Goal: Task Accomplishment & Management: Manage account settings

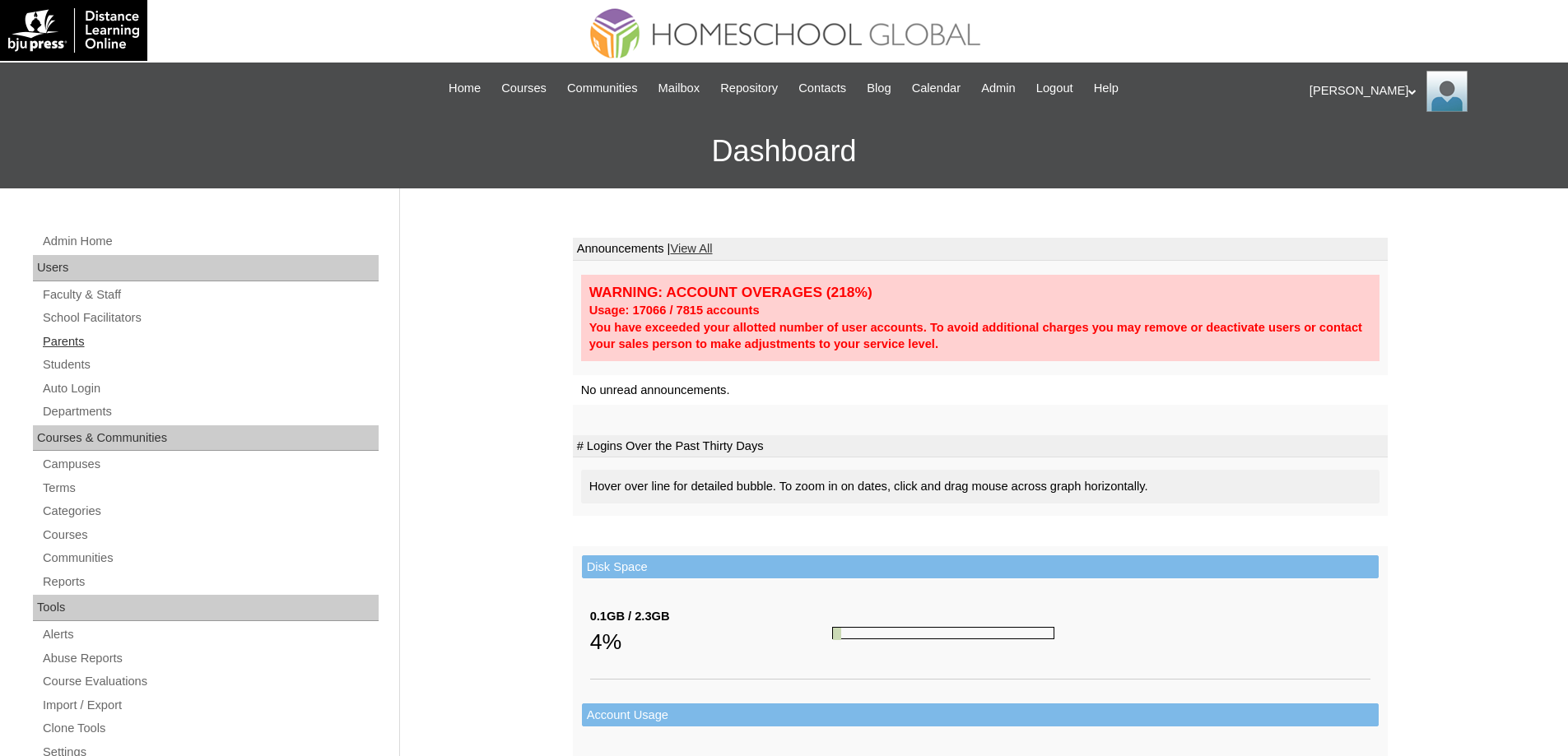
click at [140, 341] on link "Parents" at bounding box center [209, 342] width 338 height 20
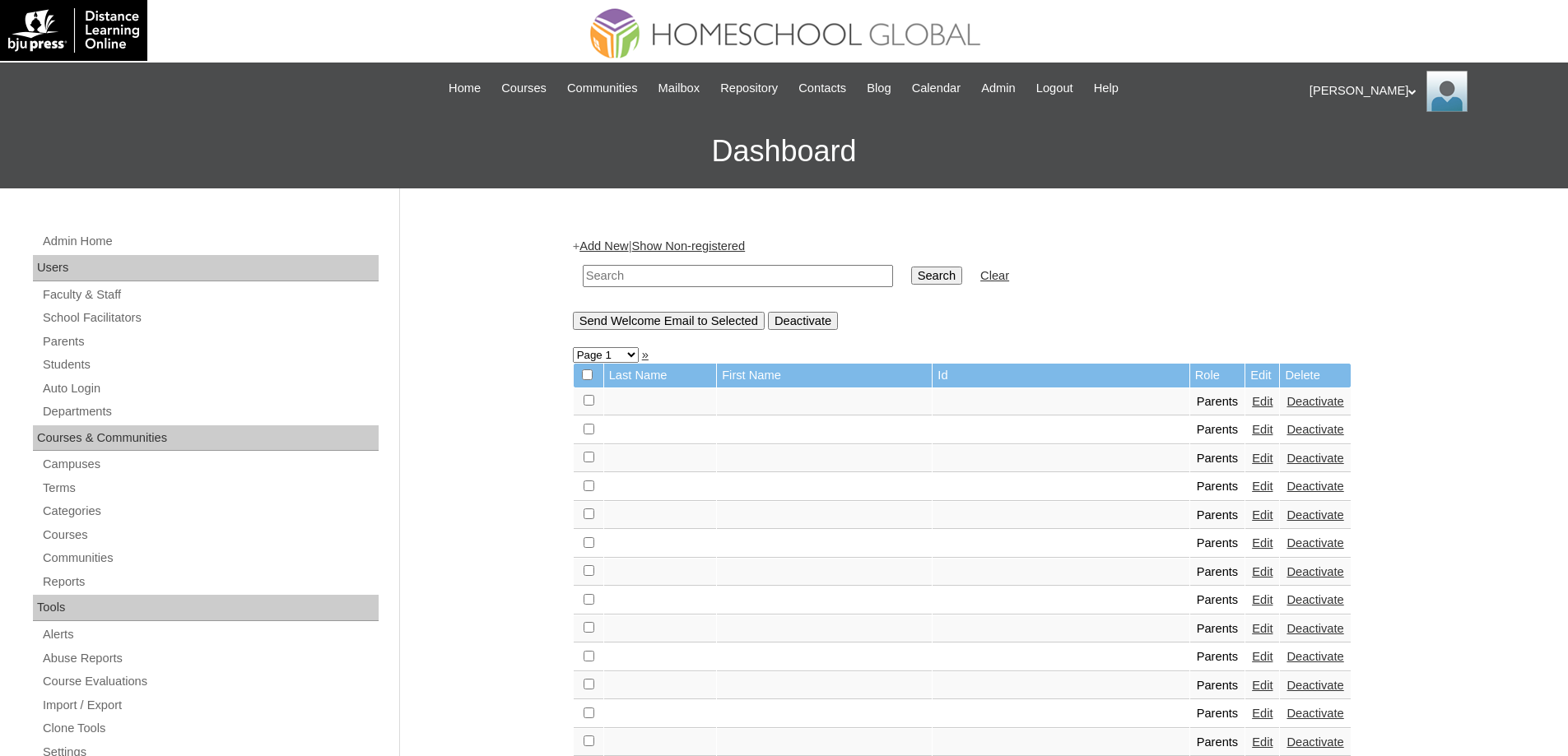
click at [698, 280] on input "text" at bounding box center [737, 276] width 311 height 22
paste input "MHP00852-TECHPH2020"
type input "MHP00852-TECHPH2020"
click at [939, 282] on input "Search" at bounding box center [937, 275] width 51 height 18
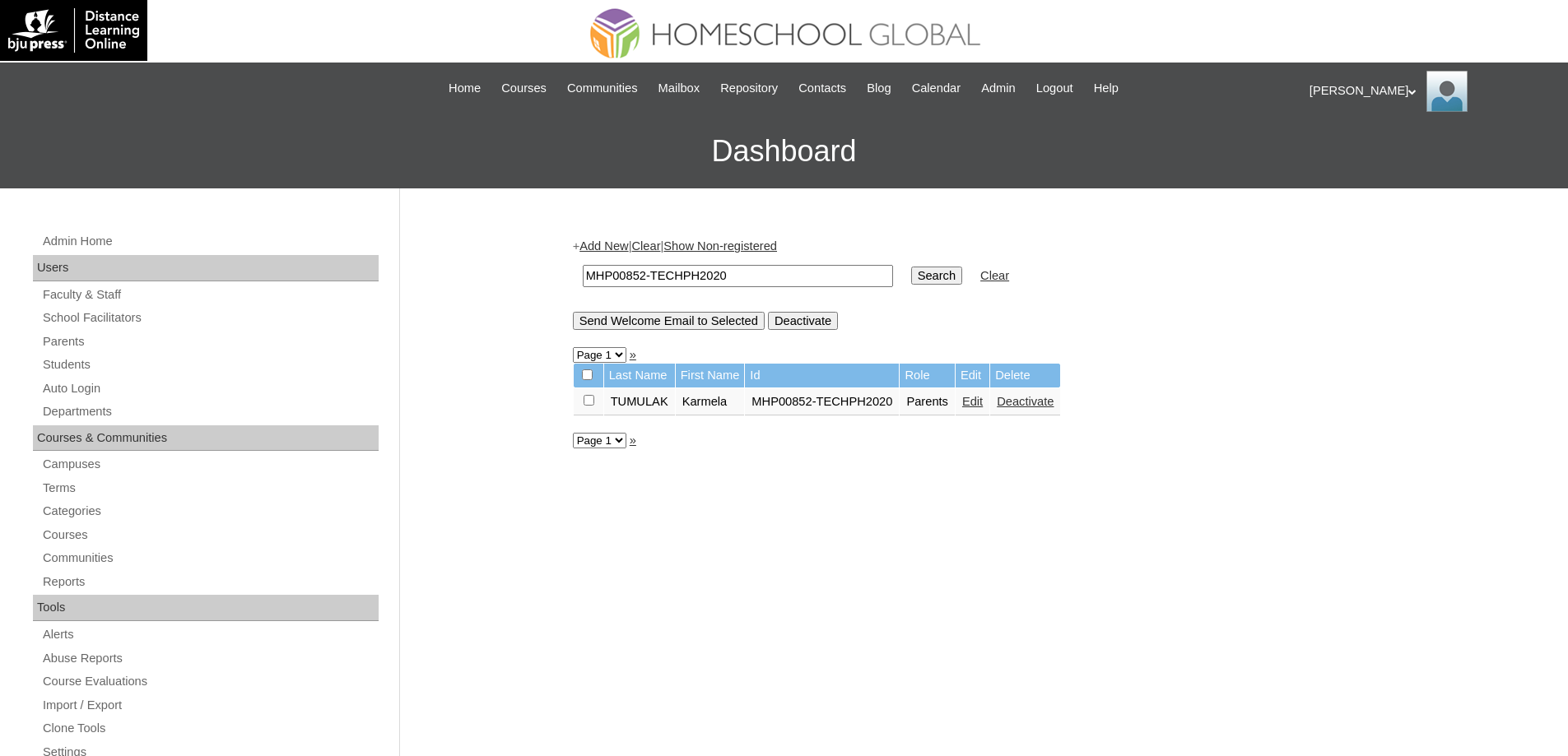
click at [983, 403] on link "Edit" at bounding box center [972, 402] width 20 height 13
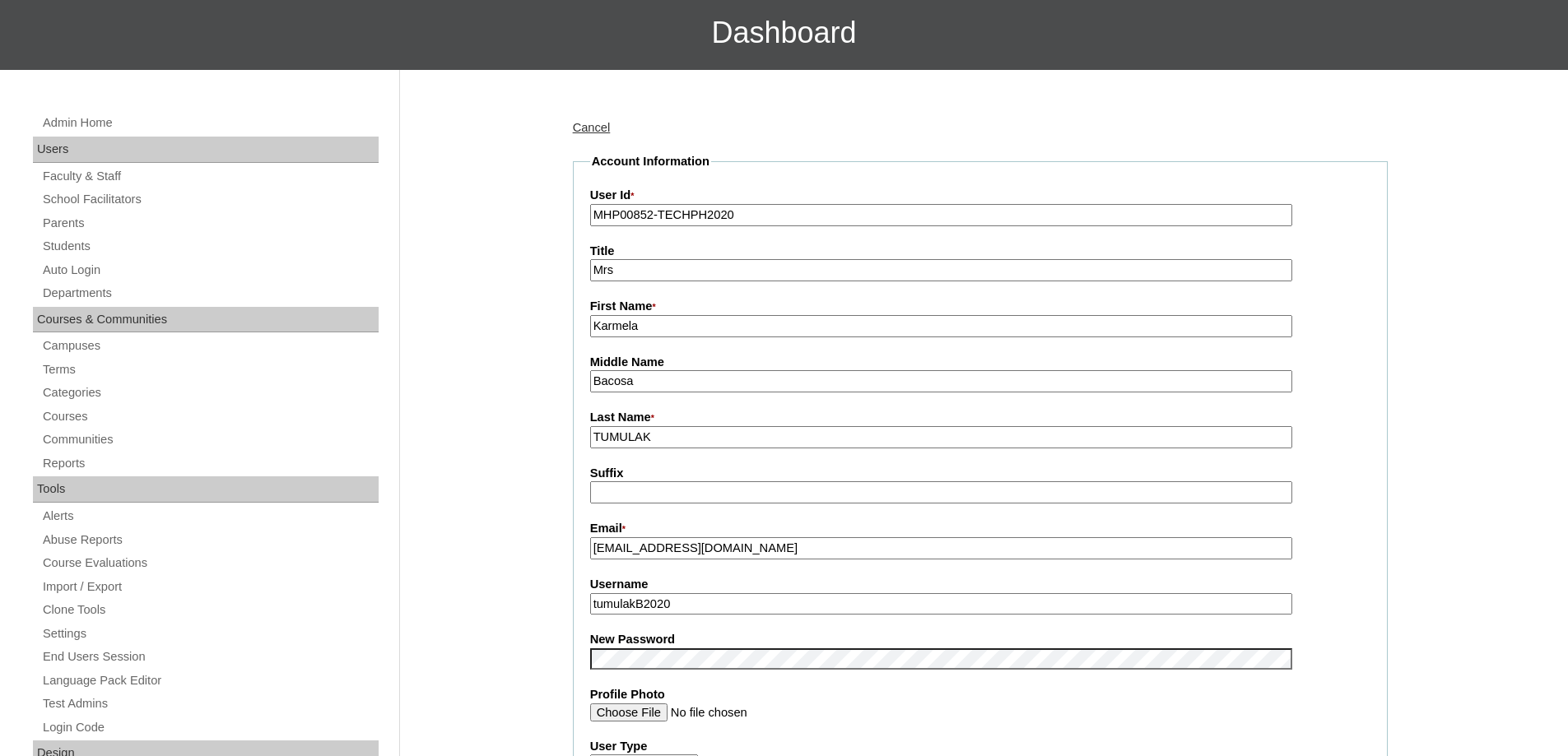
scroll to position [411, 0]
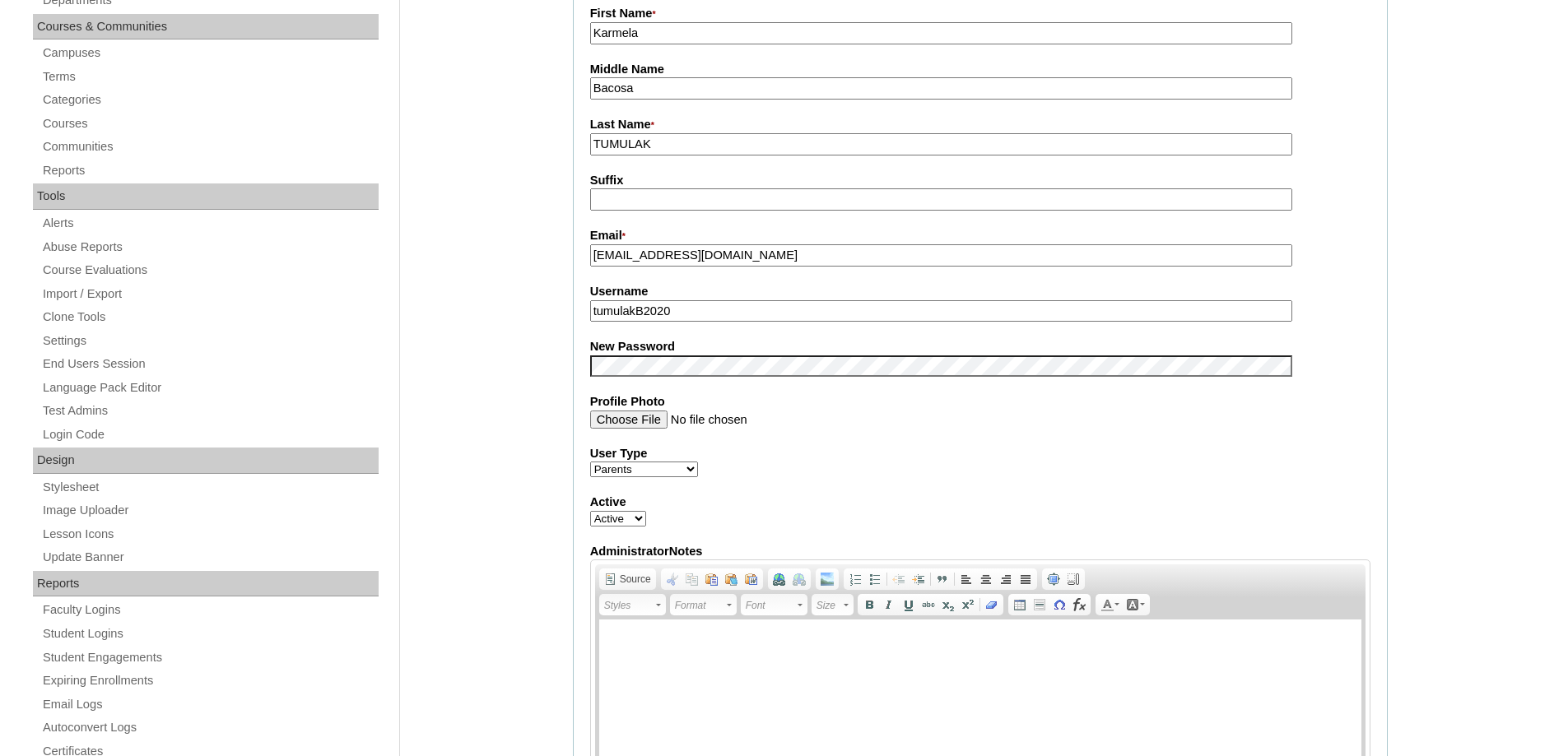
click at [489, 402] on div "Admin Home Users Faculty & Staff School Facilitators Parents Students Auto Logi…" at bounding box center [784, 752] width 1568 height 1951
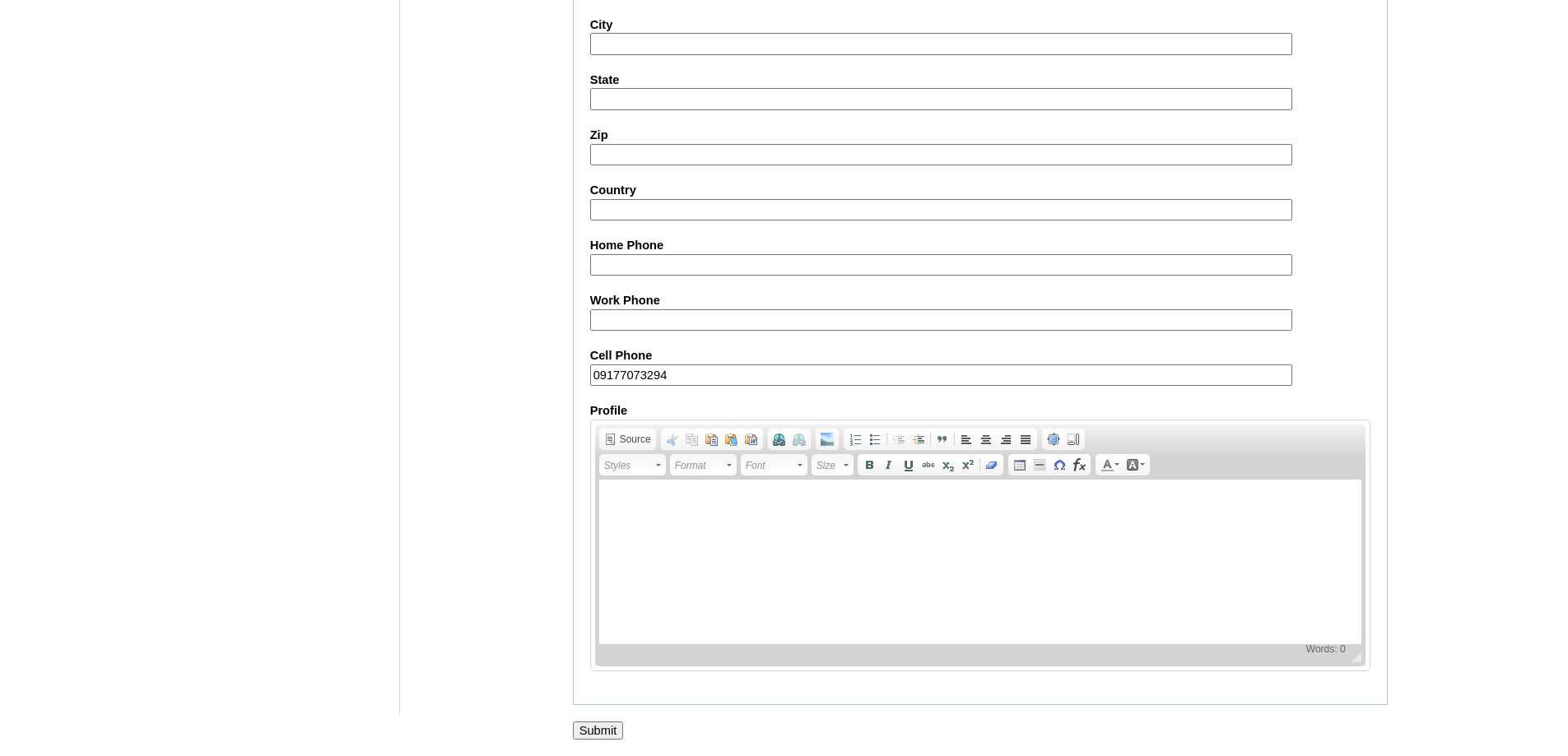
scroll to position [1405, 0]
click at [595, 736] on input "Submit" at bounding box center [598, 730] width 51 height 18
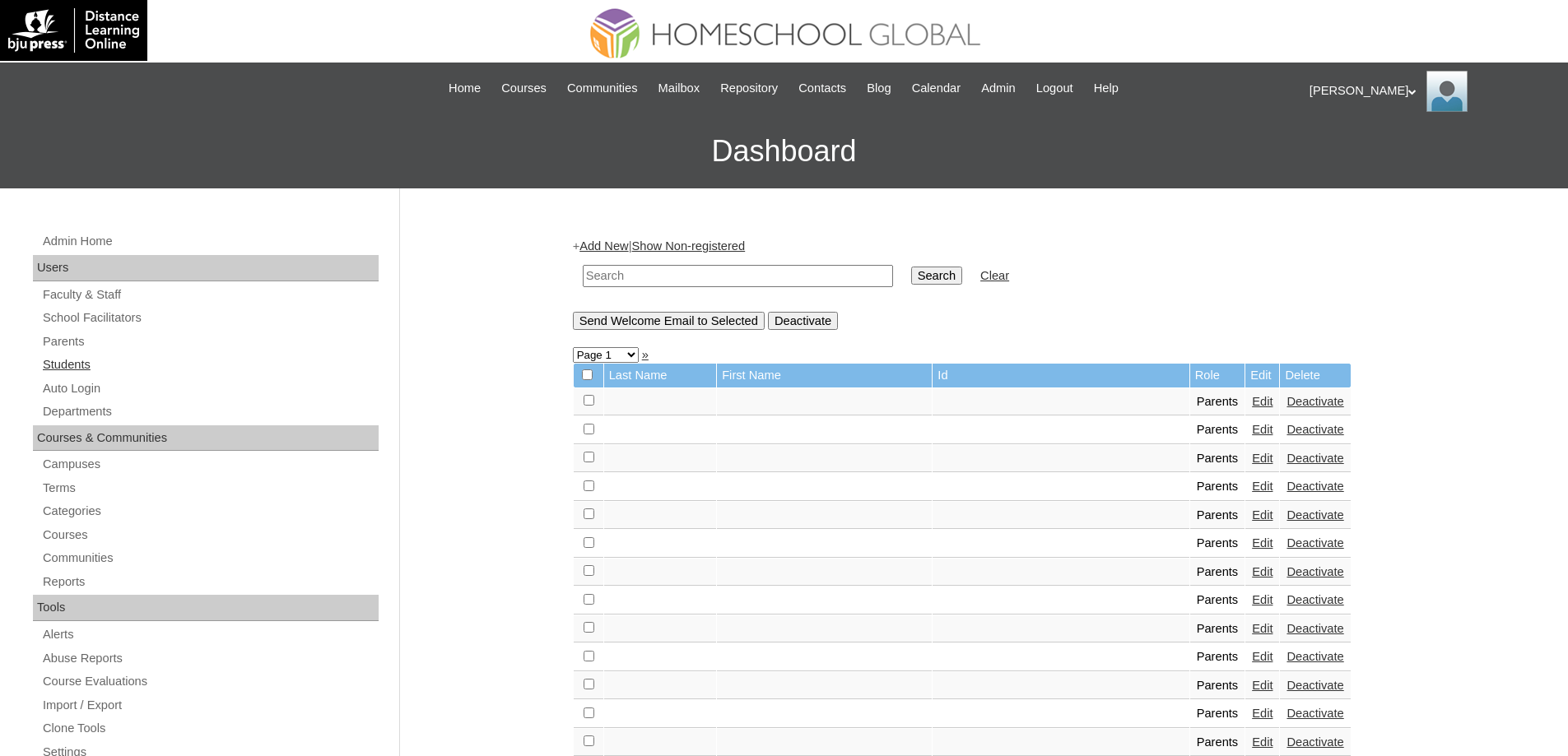
click at [82, 362] on link "Students" at bounding box center [209, 365] width 338 height 20
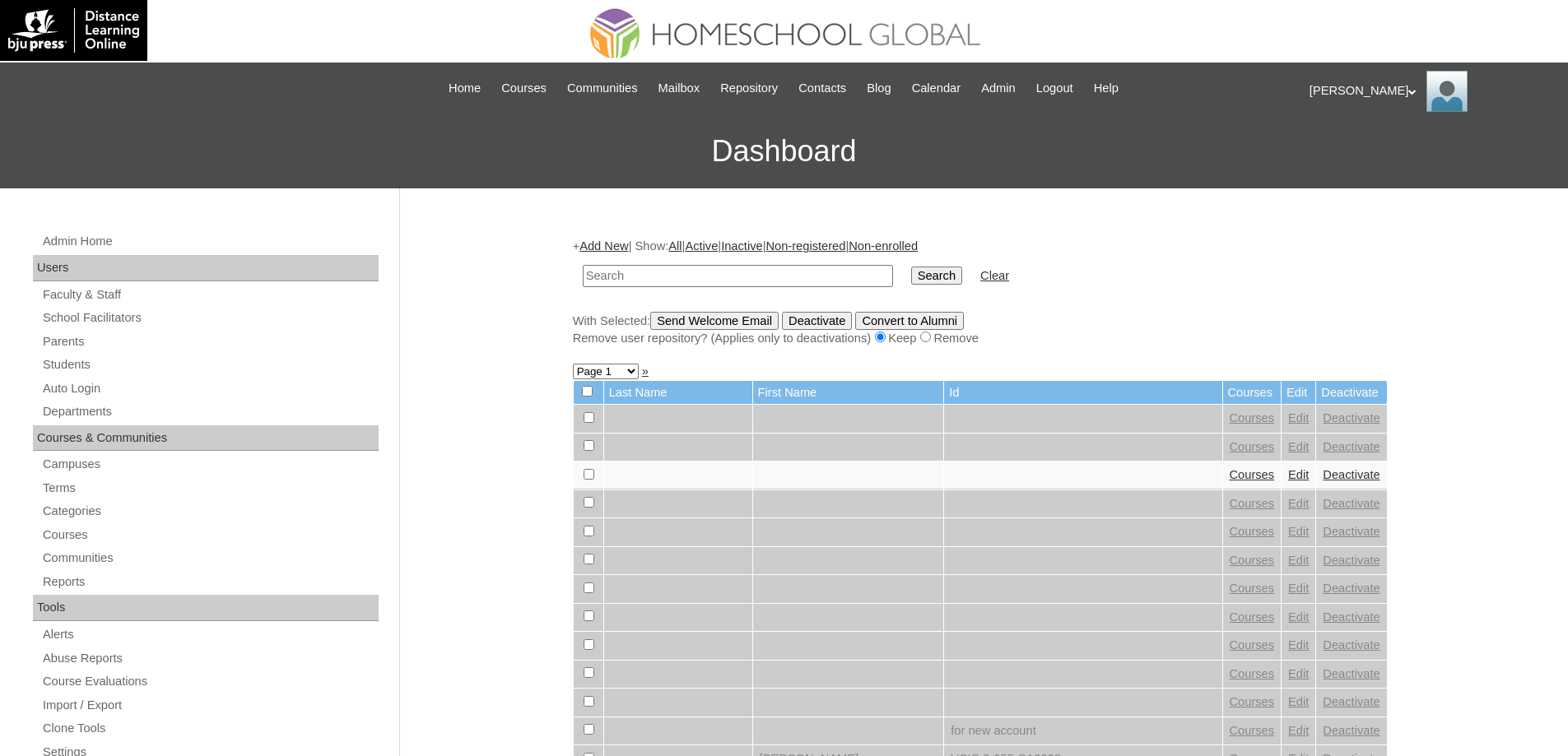
drag, startPoint x: 0, startPoint y: 0, endPoint x: 812, endPoint y: 273, distance: 856.7
click at [687, 272] on input "text" at bounding box center [737, 276] width 311 height 22
type input "MHS0248-TECHPH2024"
click at [969, 285] on td "Search" at bounding box center [937, 276] width 68 height 39
click at [954, 274] on input "Search" at bounding box center [937, 275] width 51 height 18
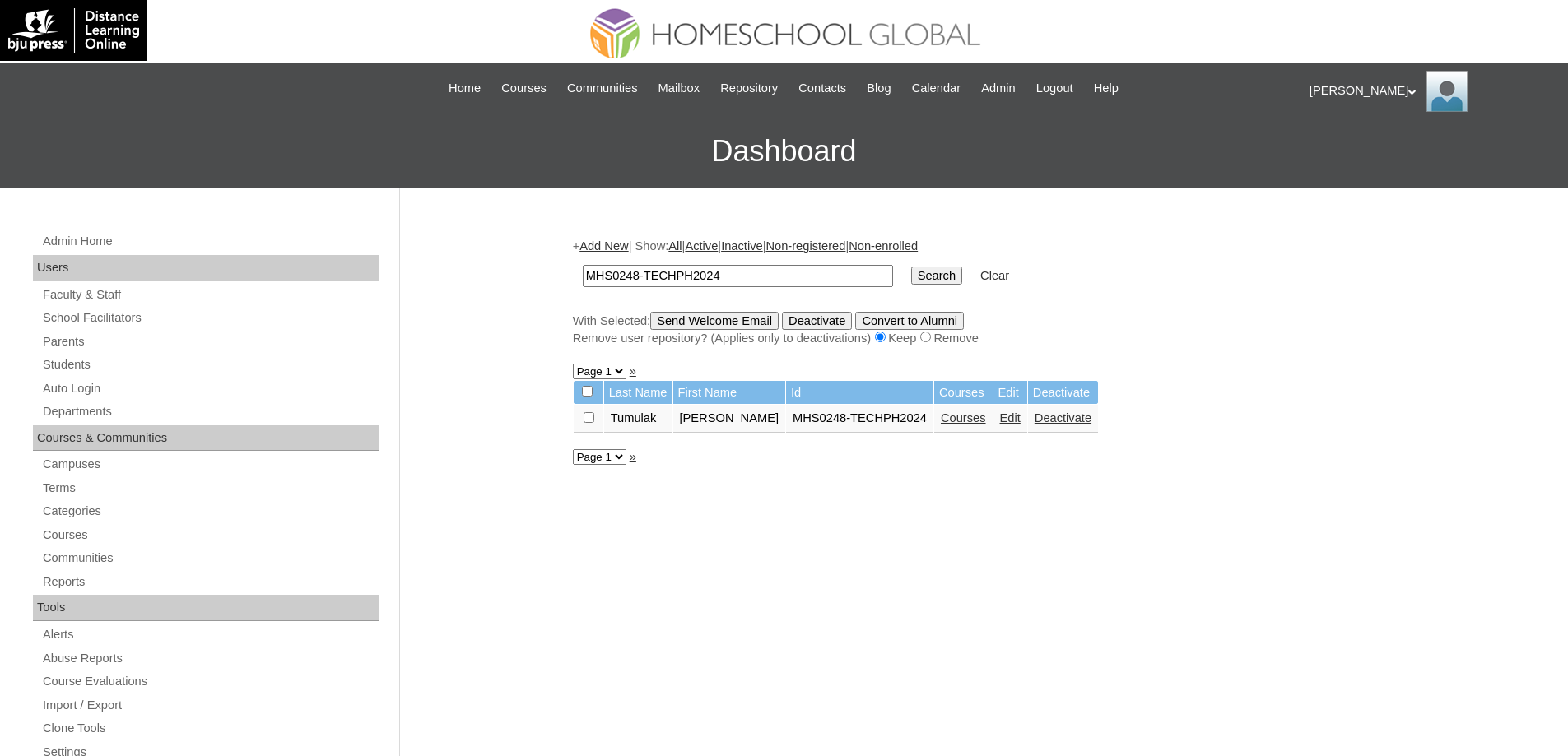
click at [985, 418] on link "Courses" at bounding box center [963, 418] width 46 height 13
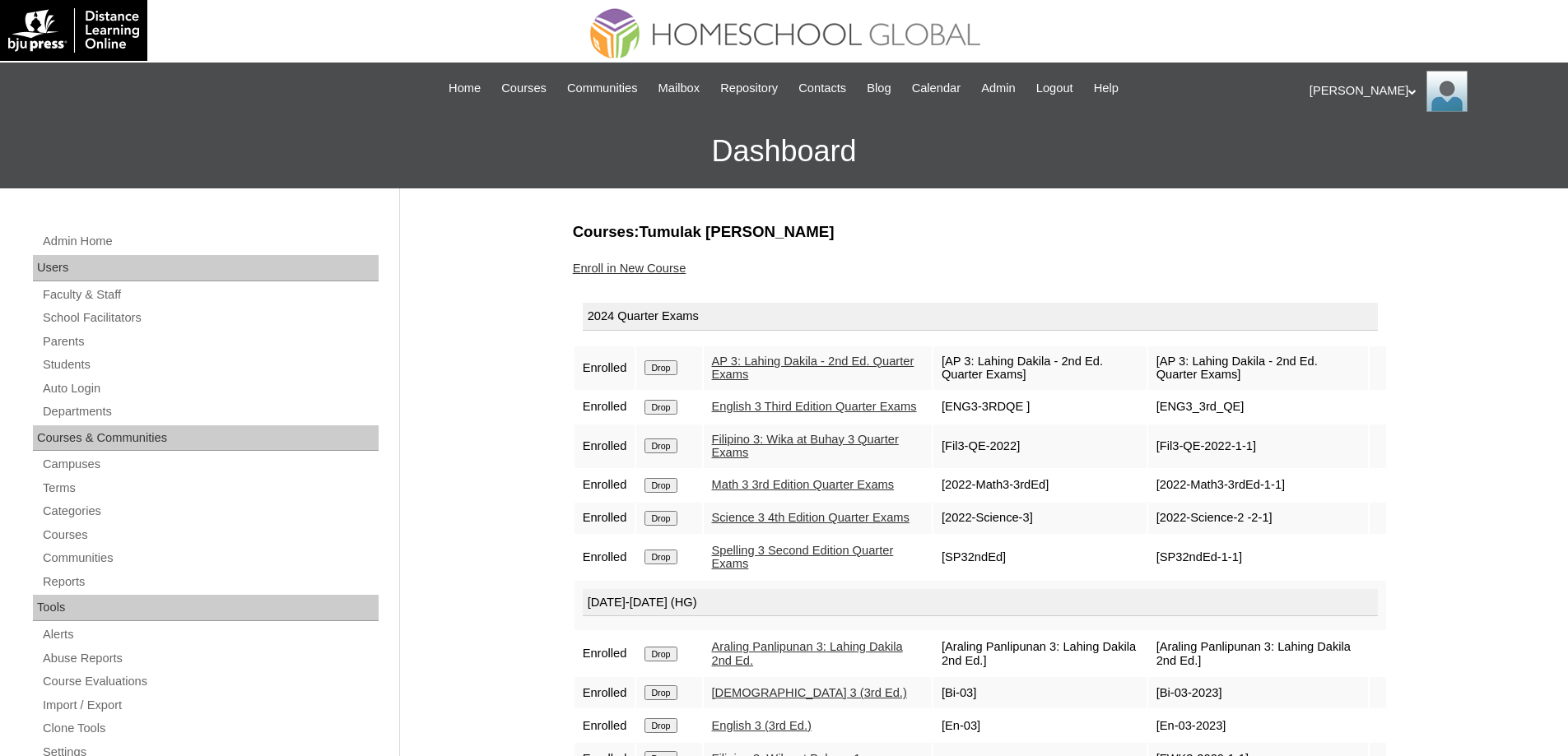
click at [683, 376] on td "Drop" at bounding box center [669, 368] width 65 height 44
click at [676, 363] on input "Drop" at bounding box center [660, 368] width 33 height 15
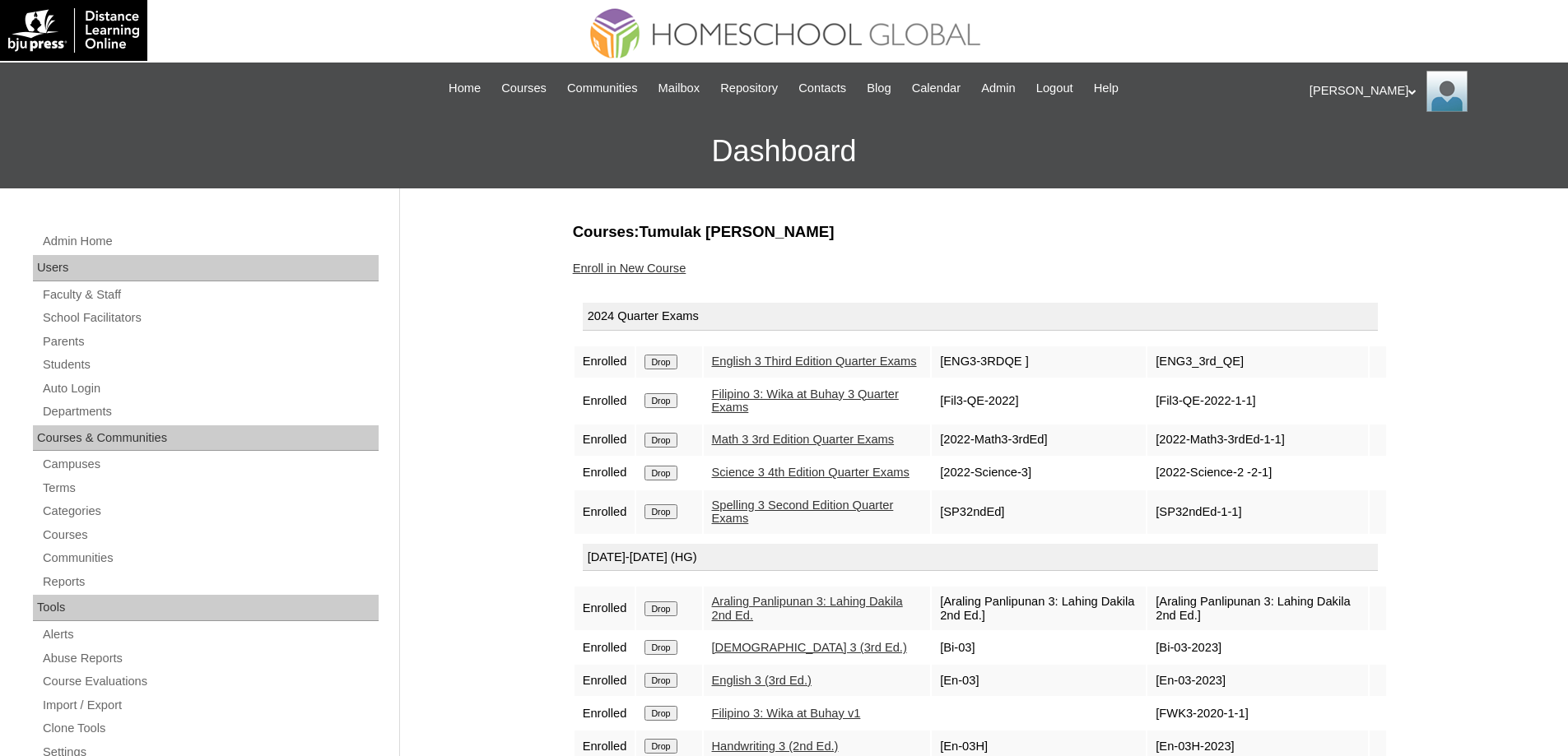
click at [676, 368] on input "Drop" at bounding box center [660, 362] width 33 height 15
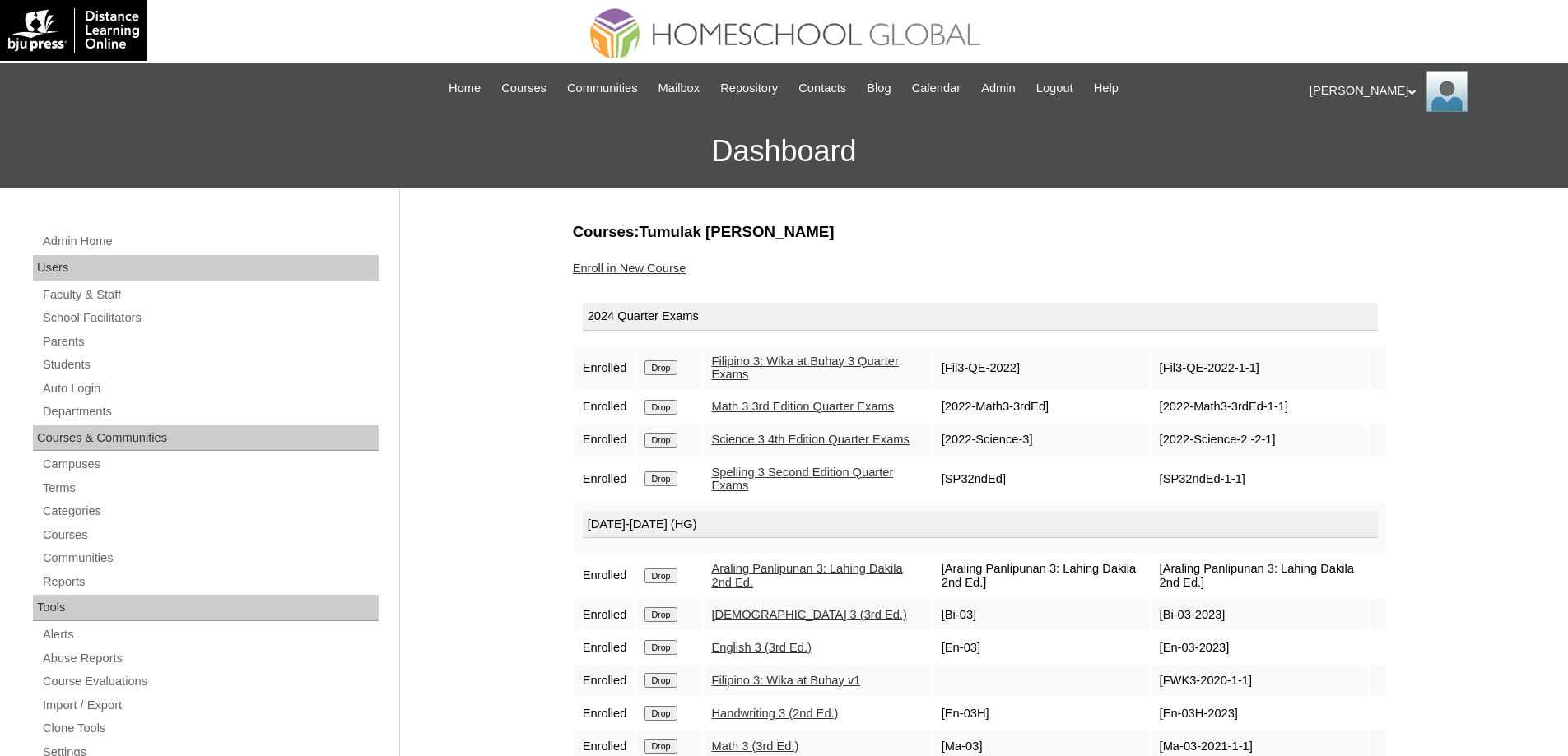
click at [671, 371] on input "Drop" at bounding box center [660, 368] width 33 height 15
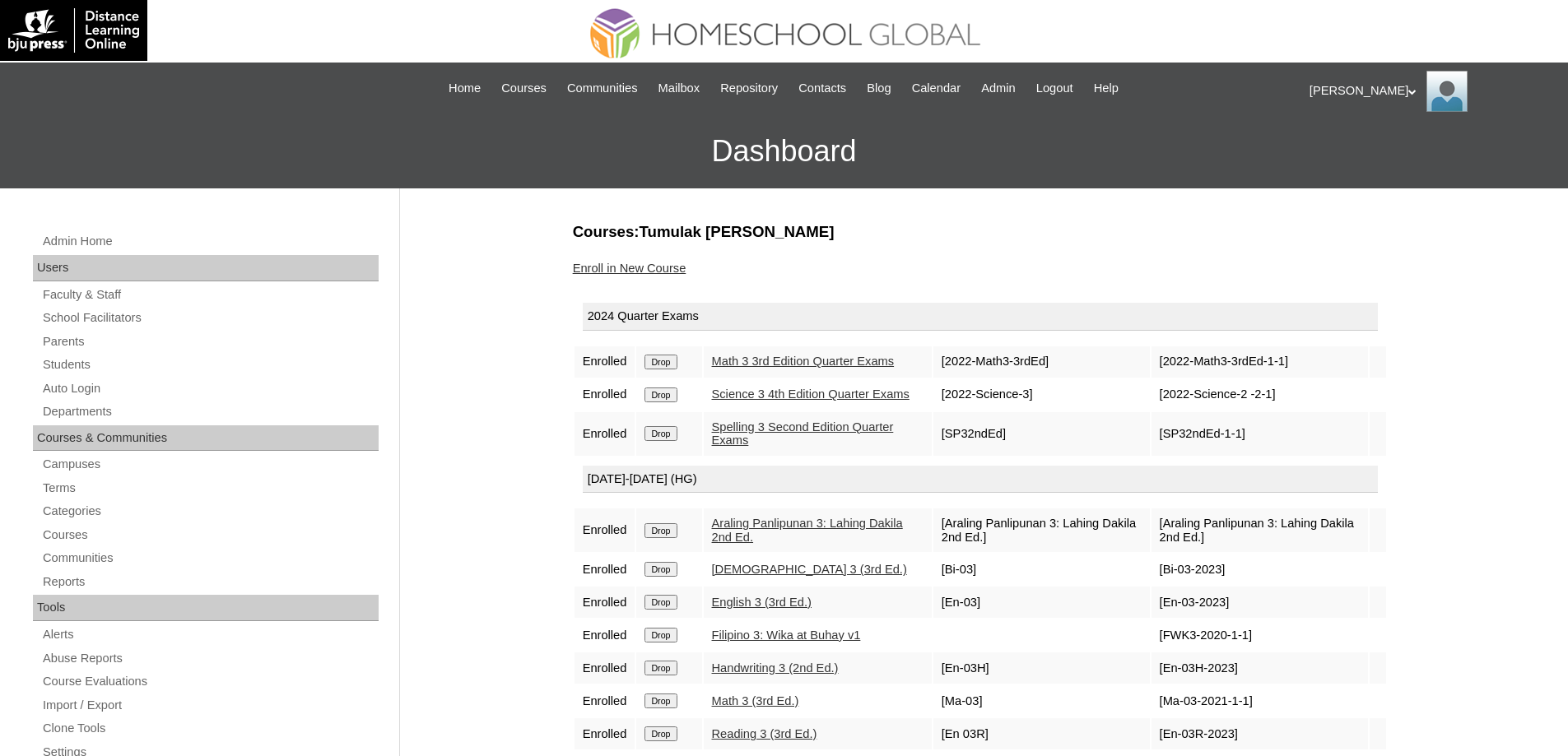
click at [668, 369] on input "Drop" at bounding box center [660, 362] width 33 height 15
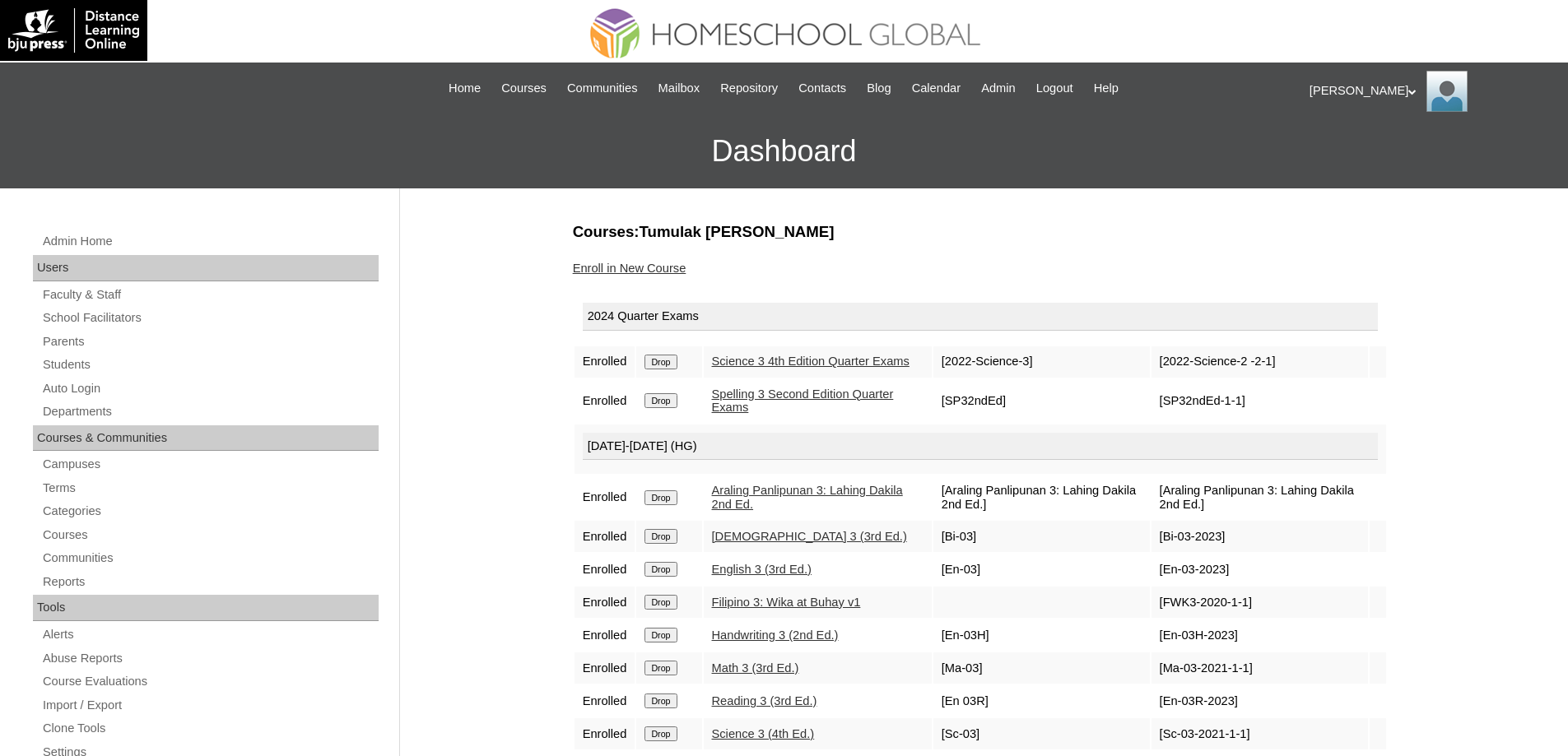
click at [675, 363] on input "Drop" at bounding box center [660, 362] width 33 height 15
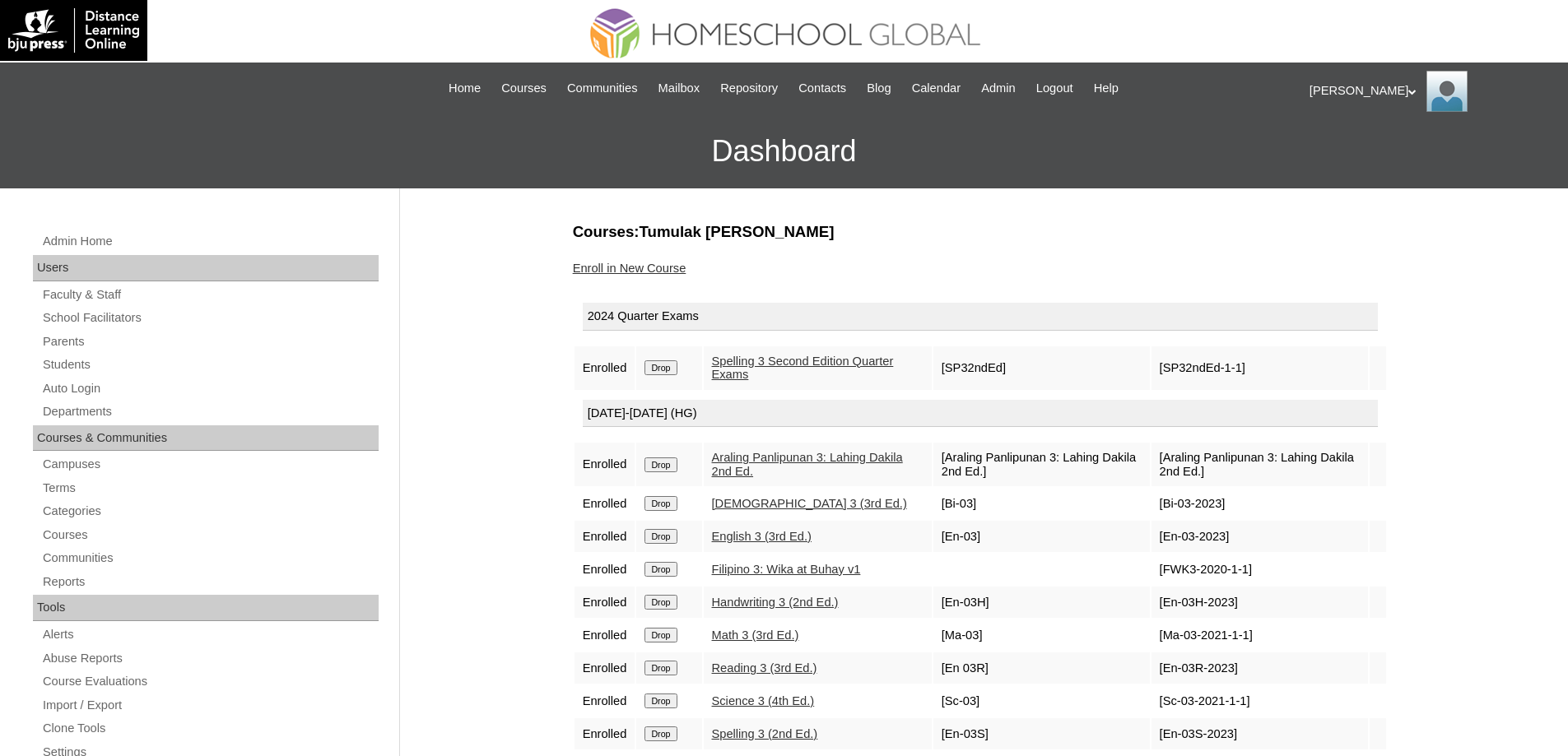
click at [671, 368] on input "Drop" at bounding box center [660, 368] width 33 height 15
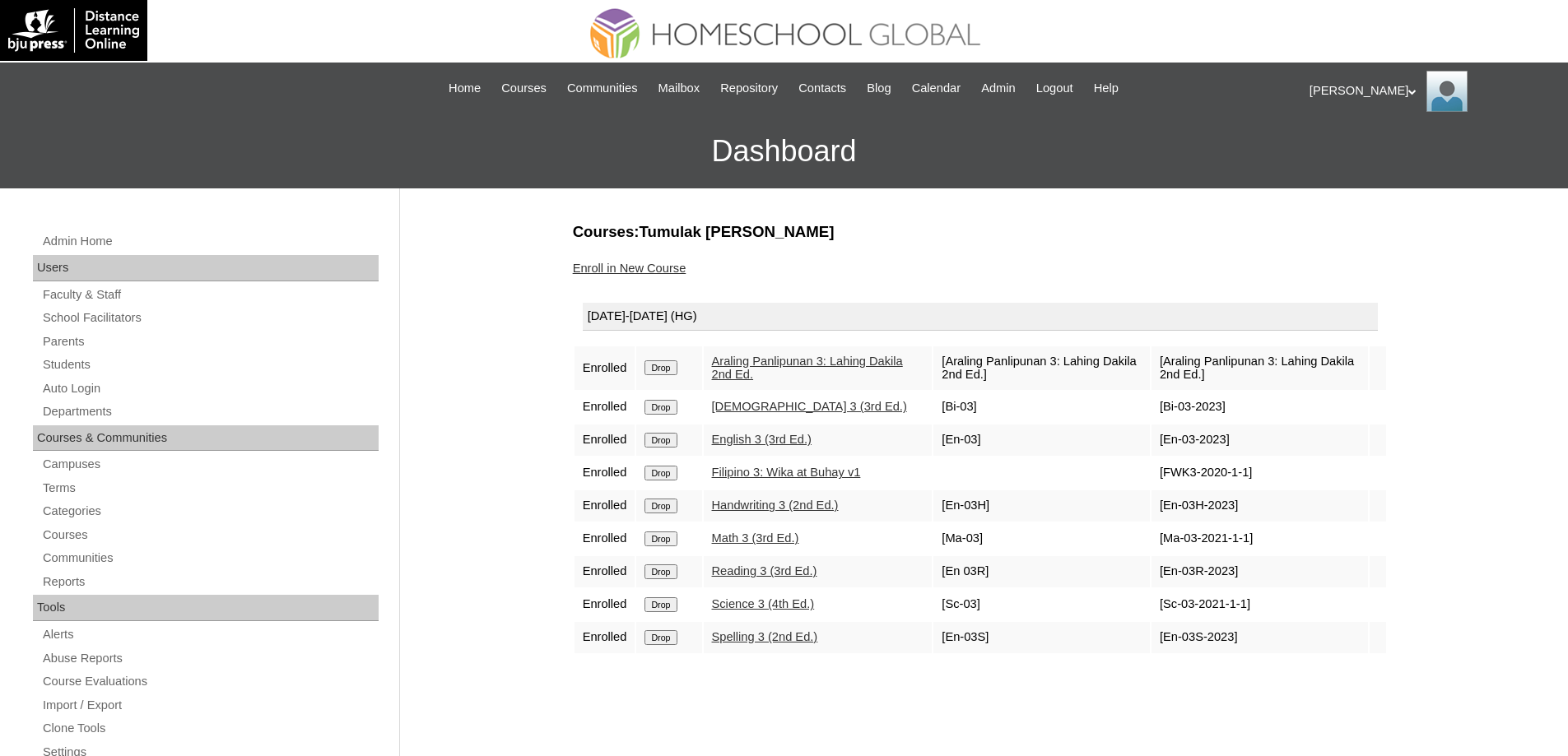
click at [668, 361] on input "Drop" at bounding box center [660, 368] width 33 height 15
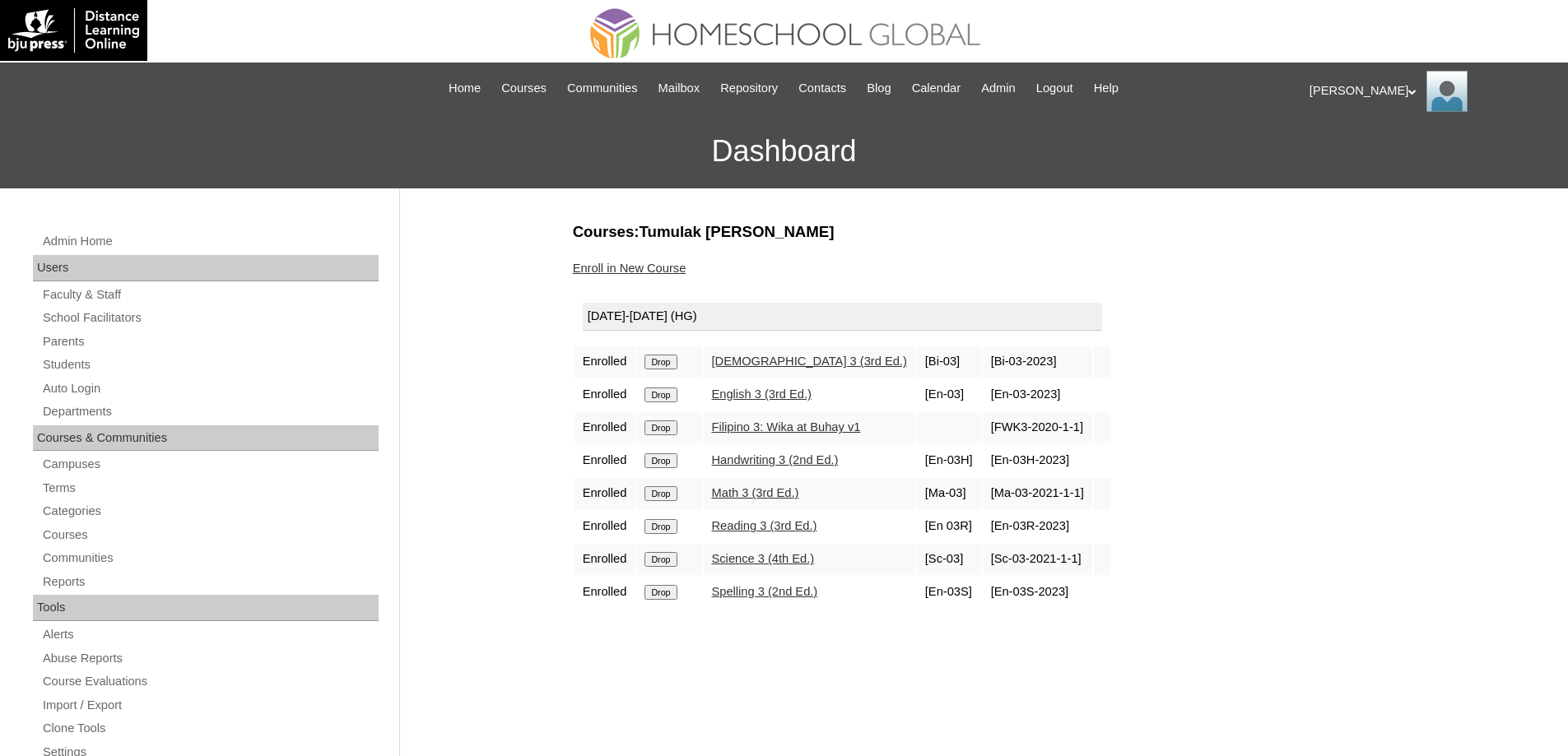
click at [667, 370] on td "Drop" at bounding box center [669, 363] width 65 height 32
click at [668, 361] on input "Drop" at bounding box center [660, 362] width 33 height 15
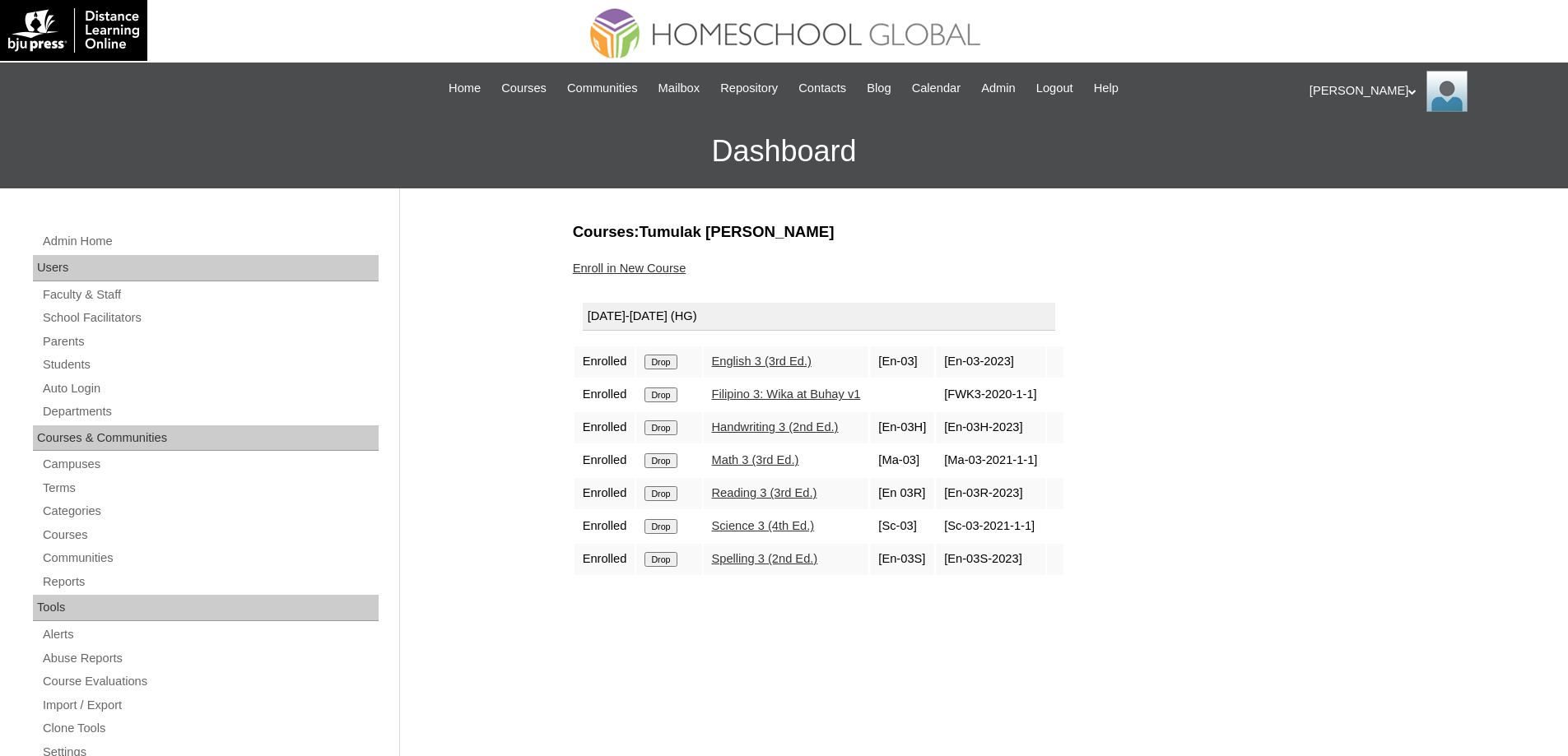
click at [675, 365] on input "Drop" at bounding box center [660, 362] width 33 height 15
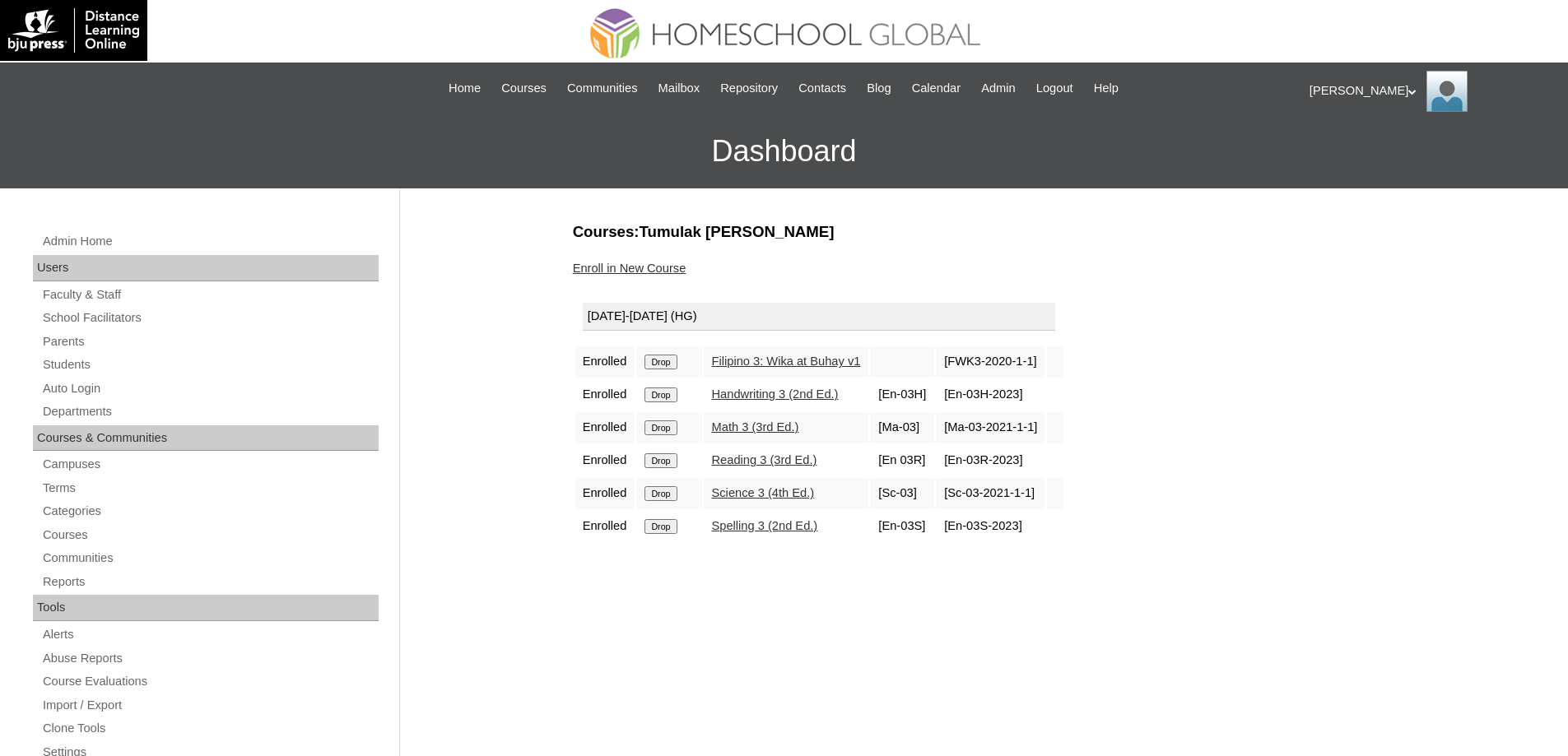
click at [661, 363] on input "Drop" at bounding box center [660, 362] width 33 height 15
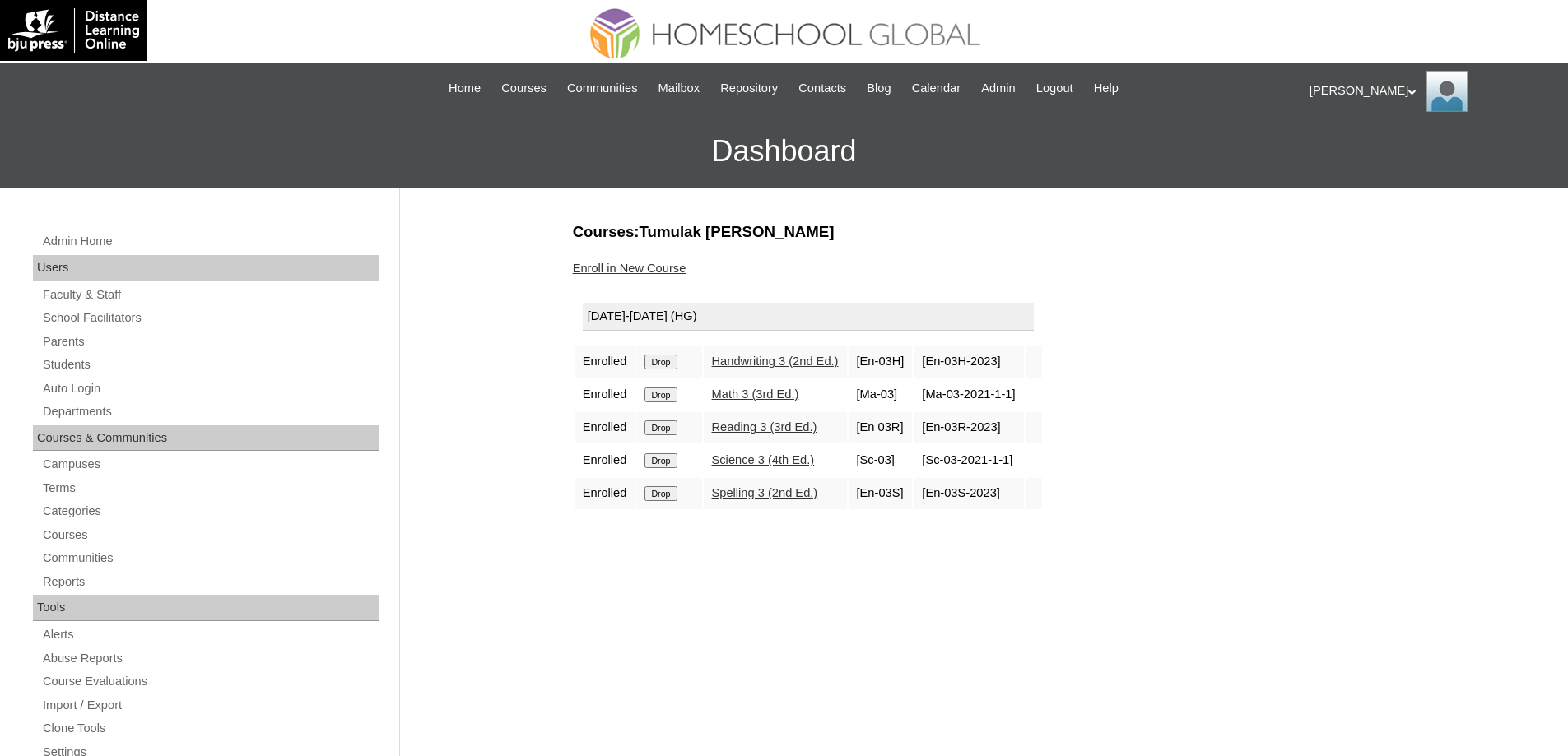
click at [674, 365] on input "Drop" at bounding box center [660, 362] width 33 height 15
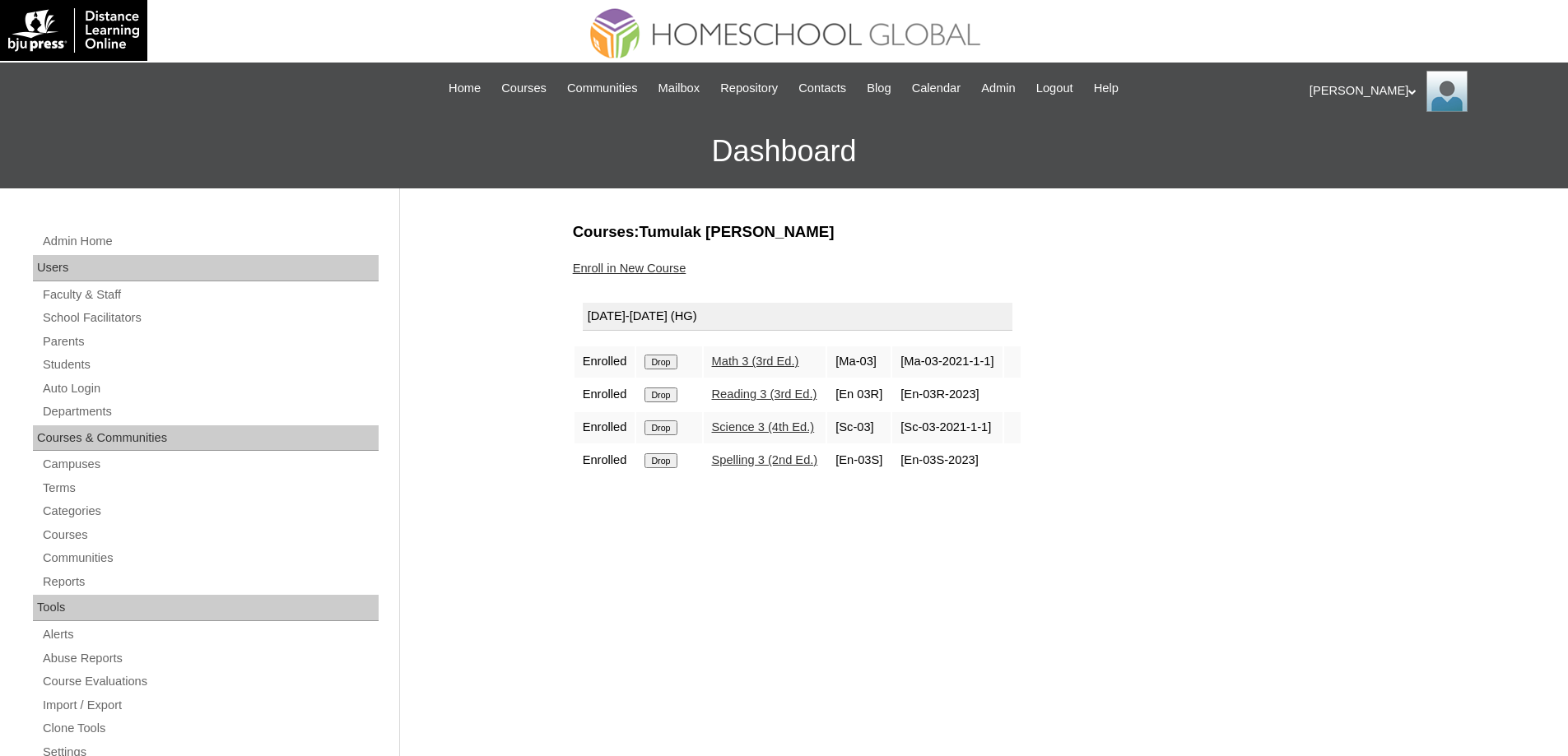
click at [671, 367] on input "Drop" at bounding box center [660, 362] width 33 height 15
click at [676, 366] on input "Drop" at bounding box center [660, 362] width 33 height 15
click at [667, 360] on input "Drop" at bounding box center [660, 362] width 33 height 15
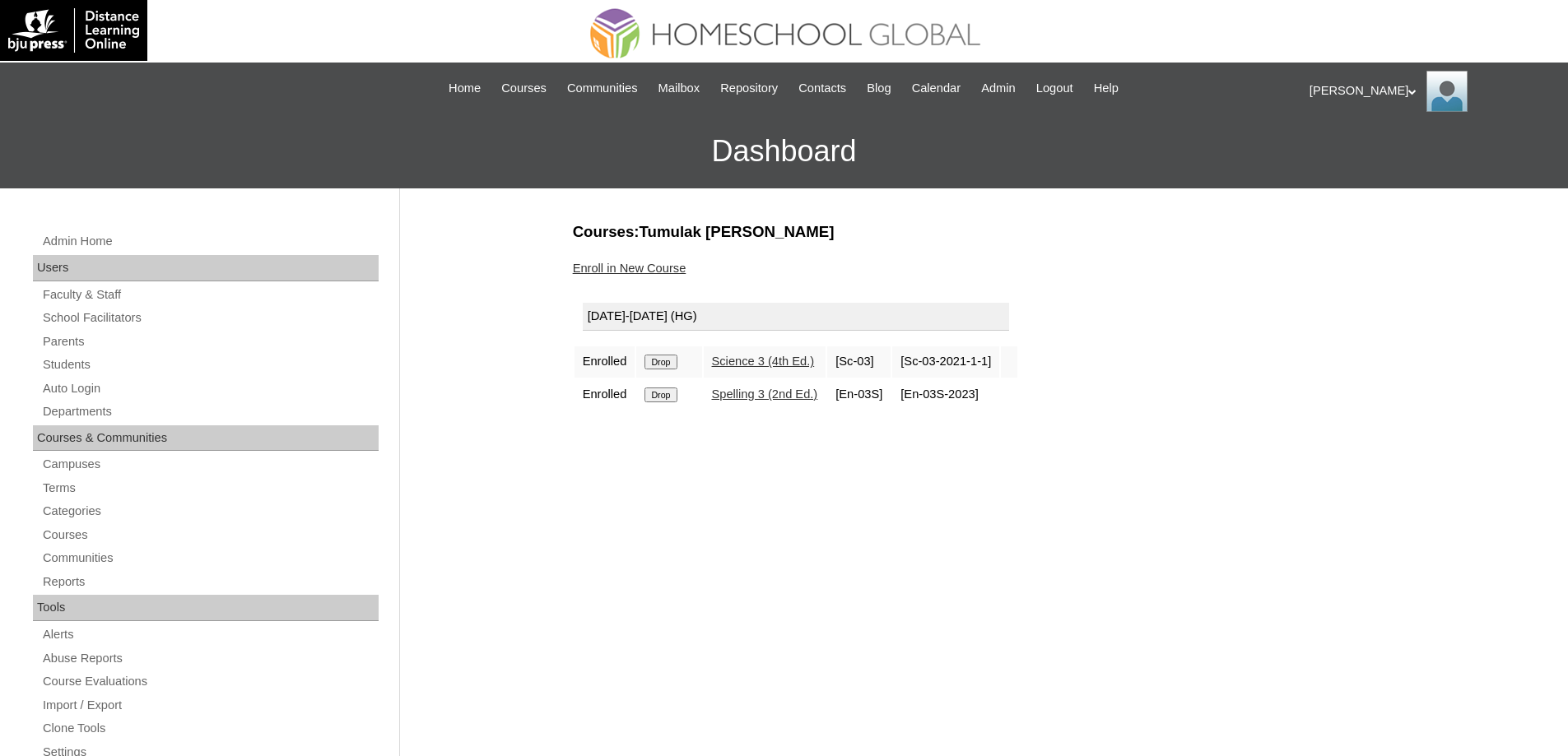
click at [676, 363] on input "Drop" at bounding box center [660, 362] width 33 height 15
click at [667, 351] on td "Drop" at bounding box center [669, 363] width 65 height 32
click at [668, 361] on input "Drop" at bounding box center [660, 362] width 33 height 15
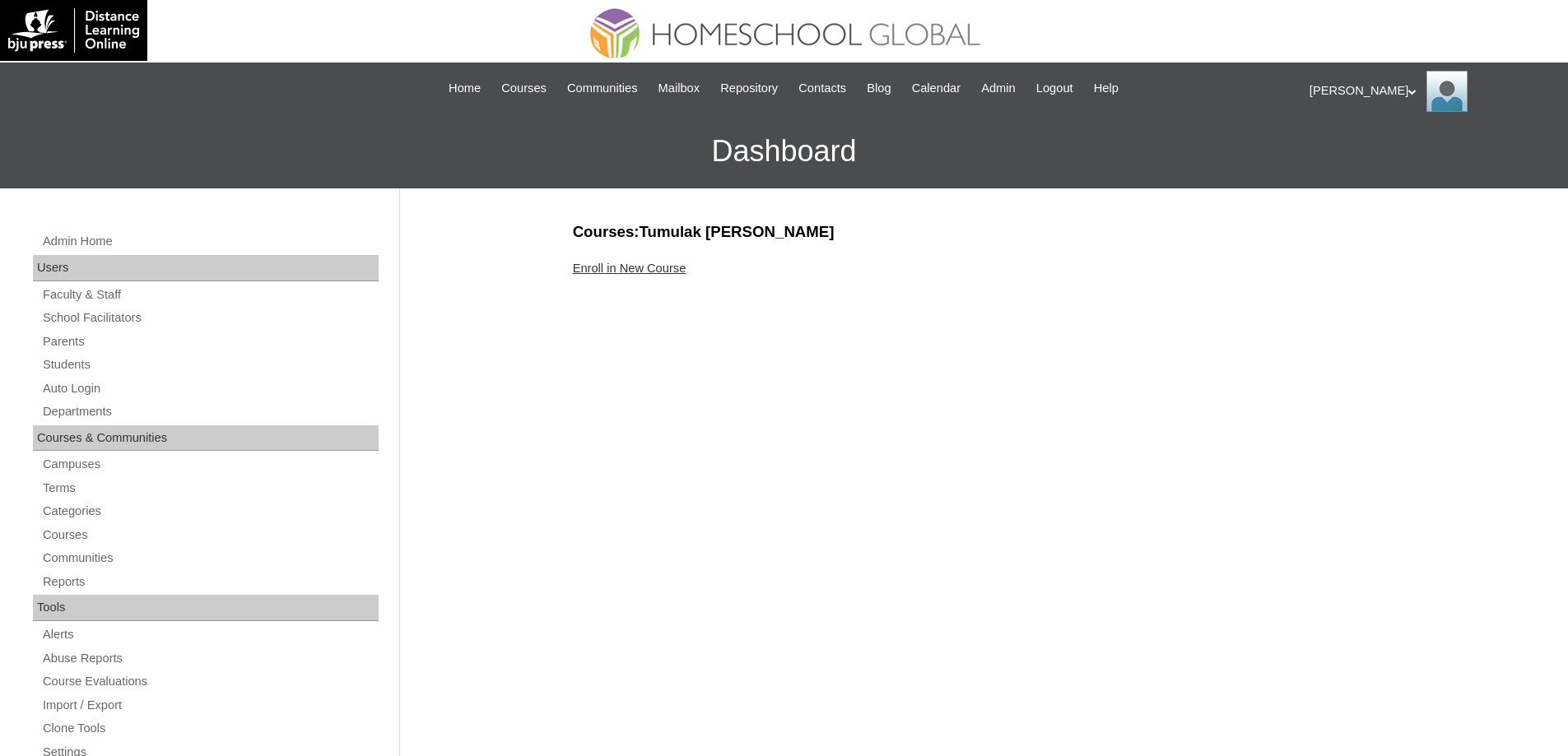
click at [661, 268] on link "Enroll in New Course" at bounding box center [630, 268] width 113 height 13
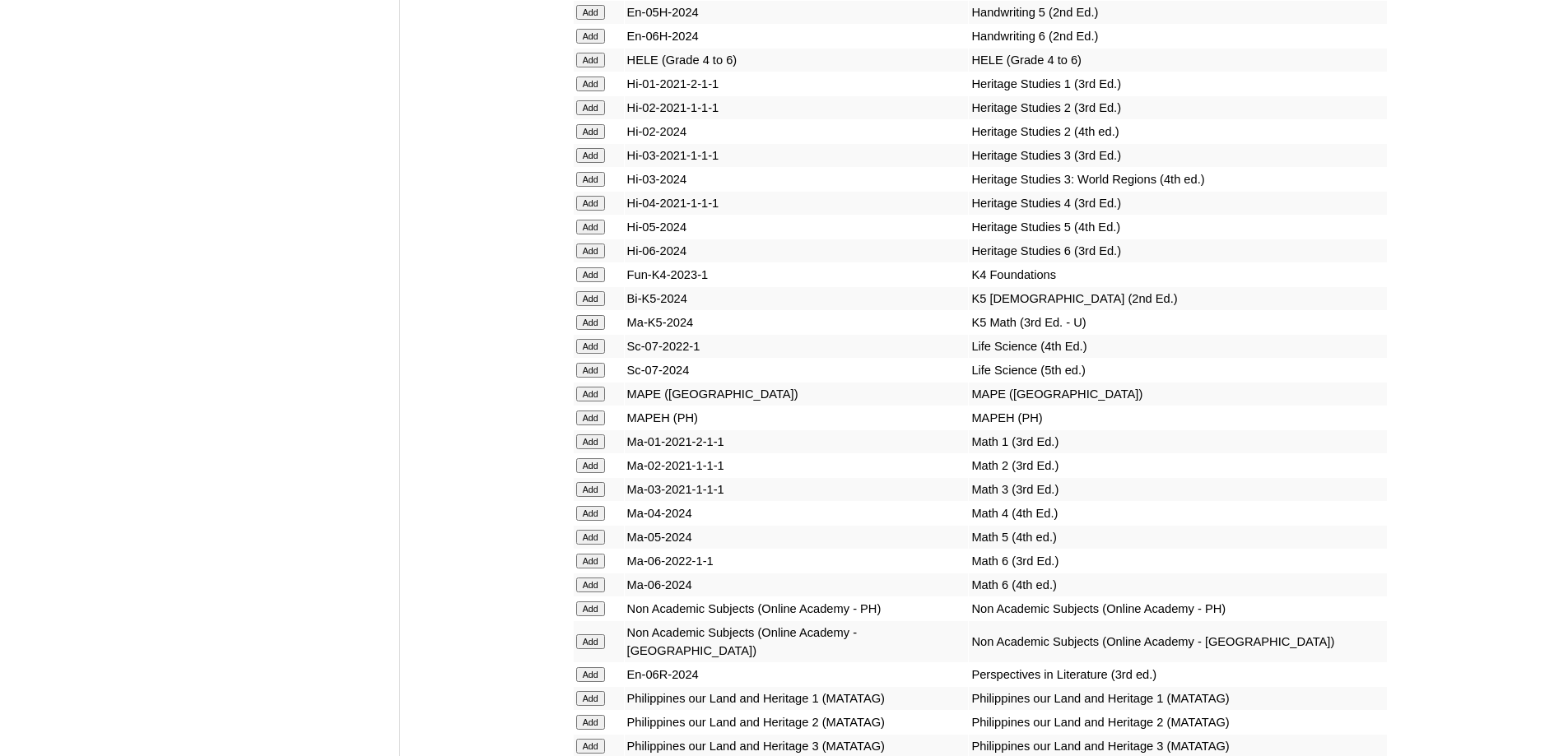
scroll to position [6006, 0]
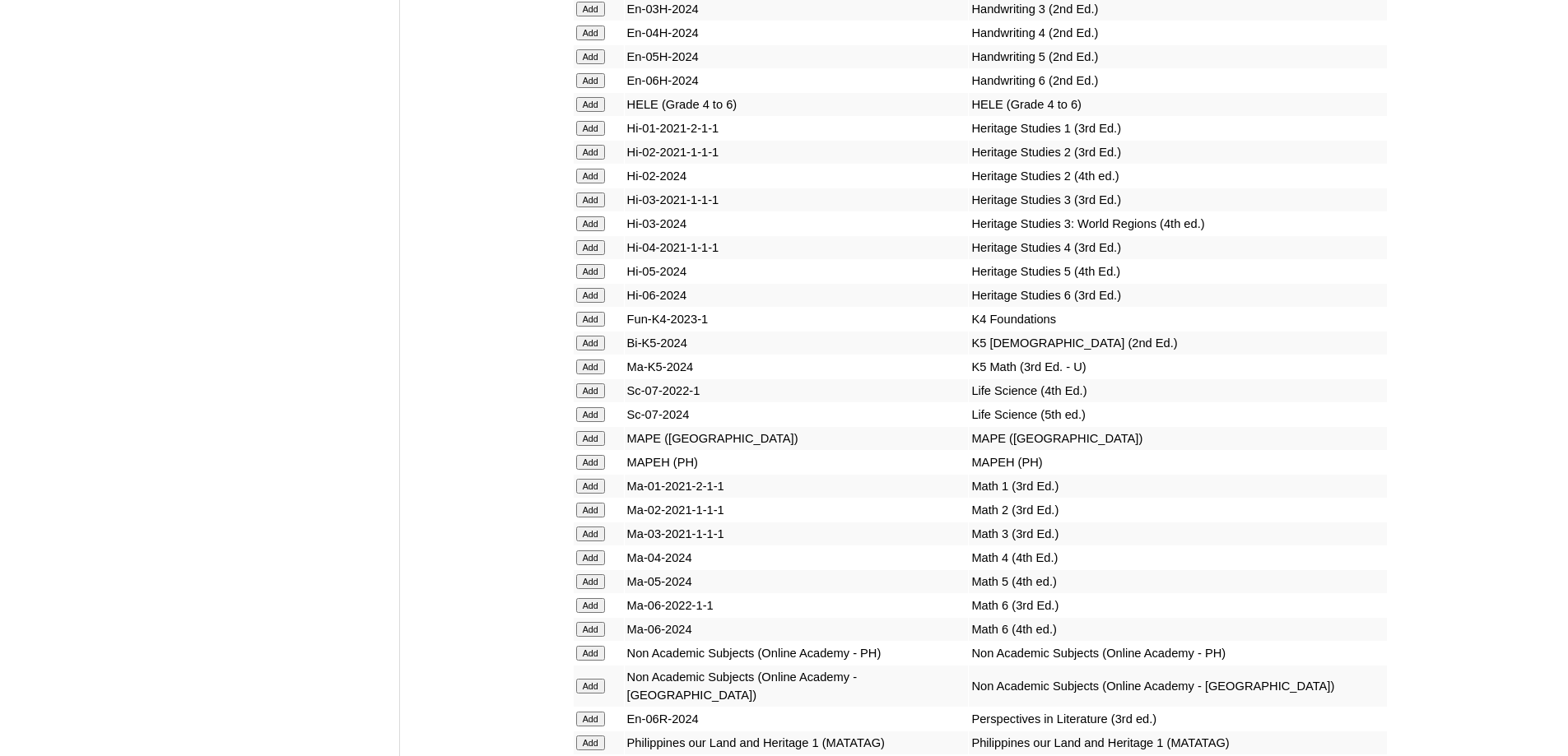
click at [585, 112] on input "Add" at bounding box center [590, 104] width 29 height 15
click at [586, 470] on input "Add" at bounding box center [590, 462] width 29 height 15
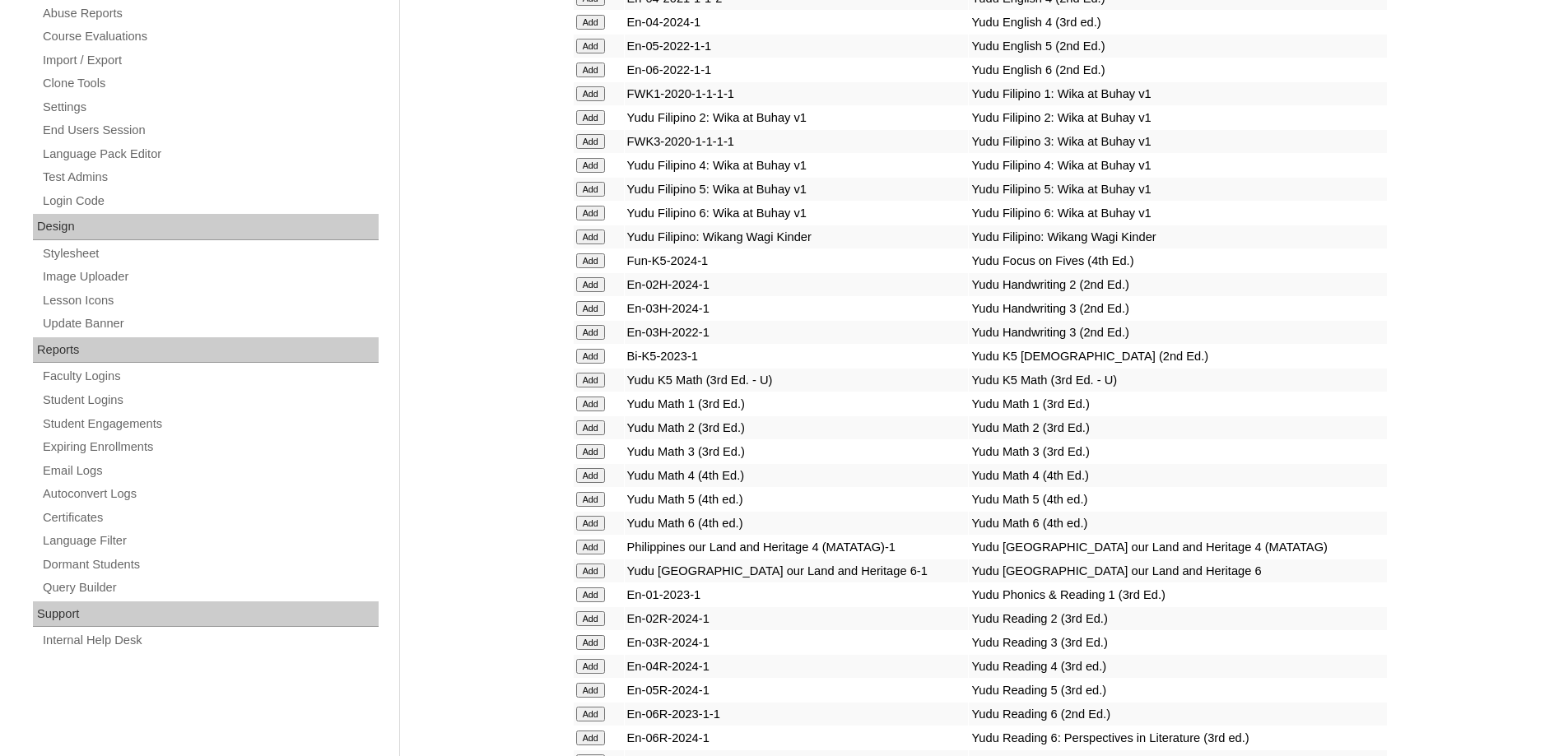
scroll to position [246, 0]
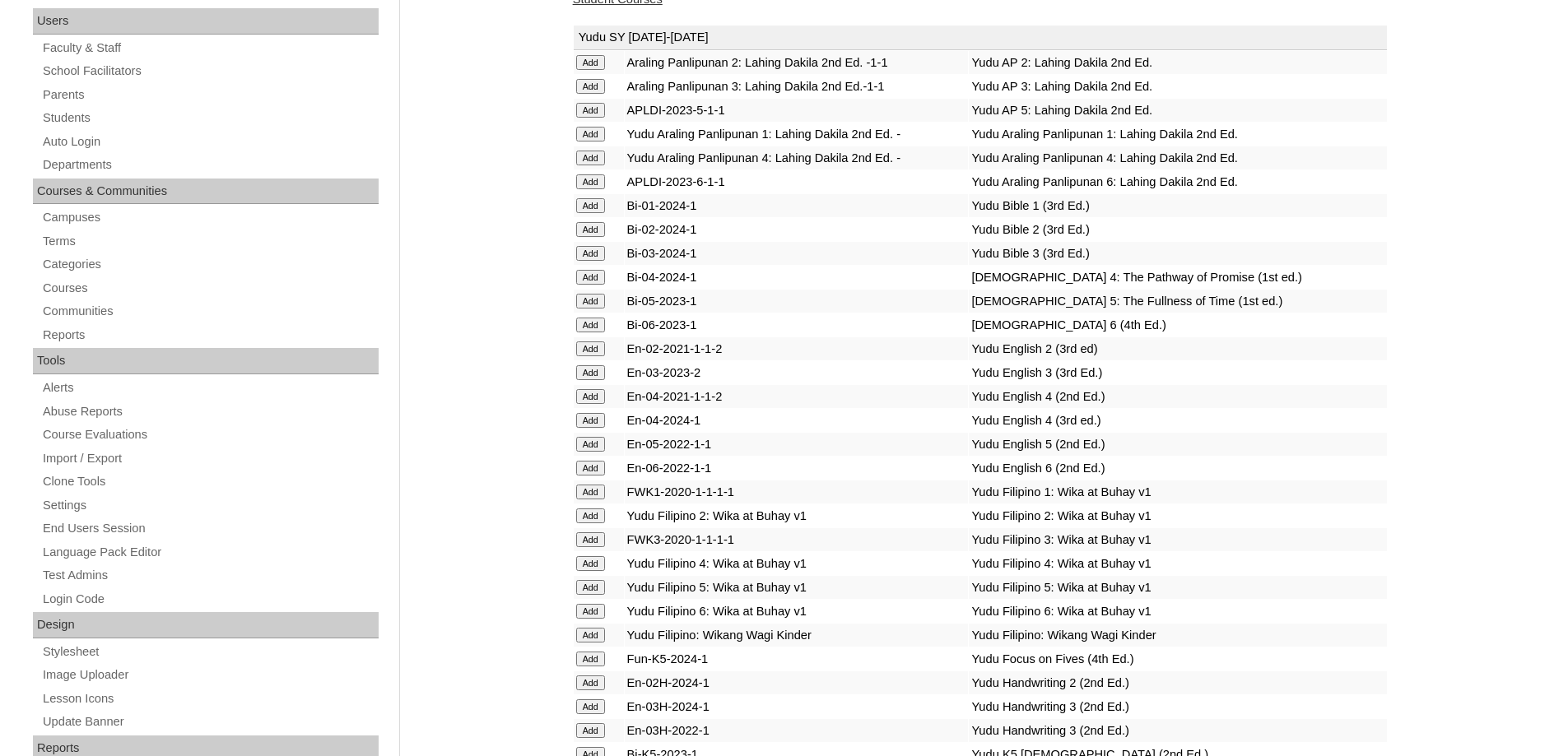
click at [597, 285] on input "Add" at bounding box center [590, 277] width 29 height 15
click at [608, 426] on form "Add" at bounding box center [598, 419] width 46 height 13
click at [599, 428] on input "Add" at bounding box center [590, 420] width 29 height 15
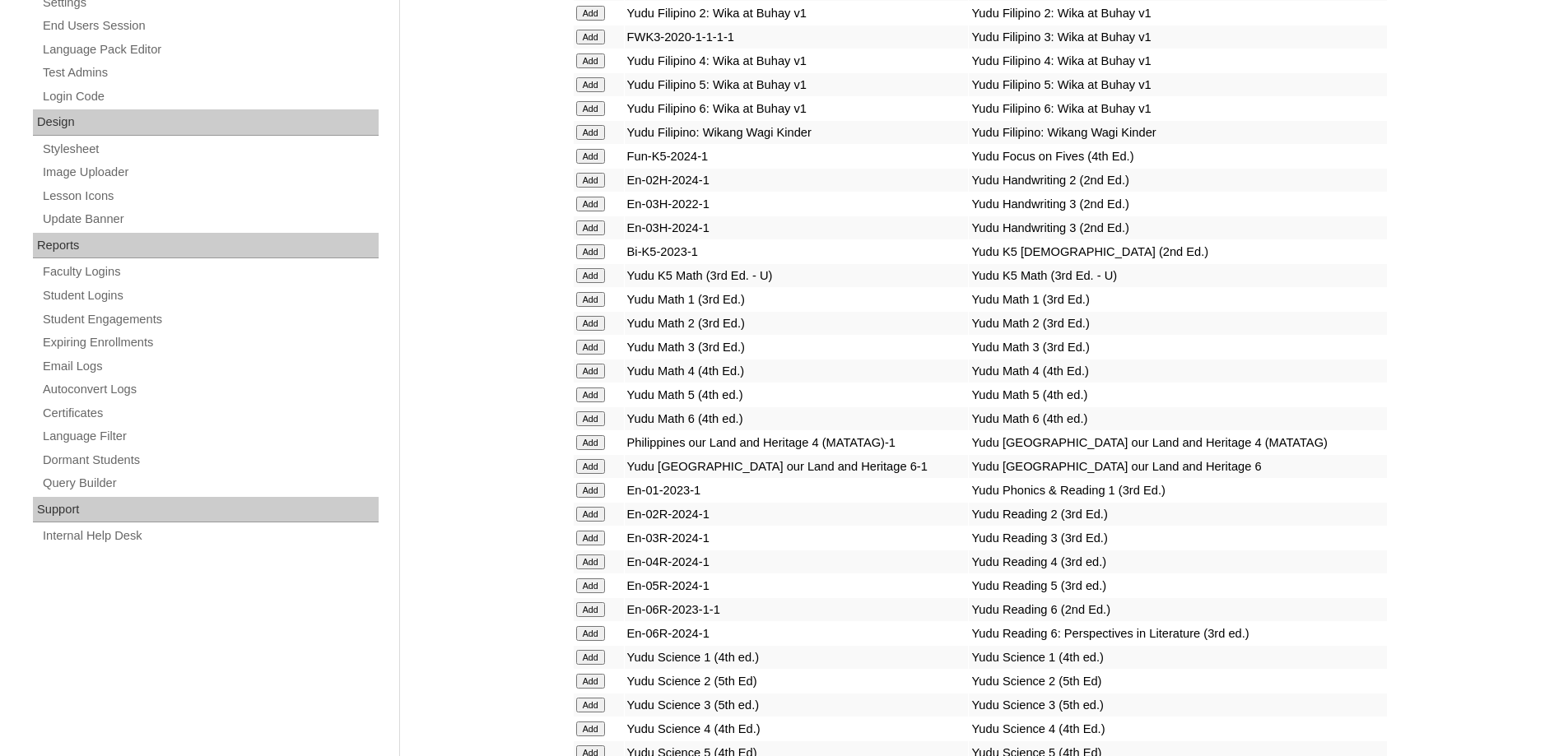
scroll to position [740, 0]
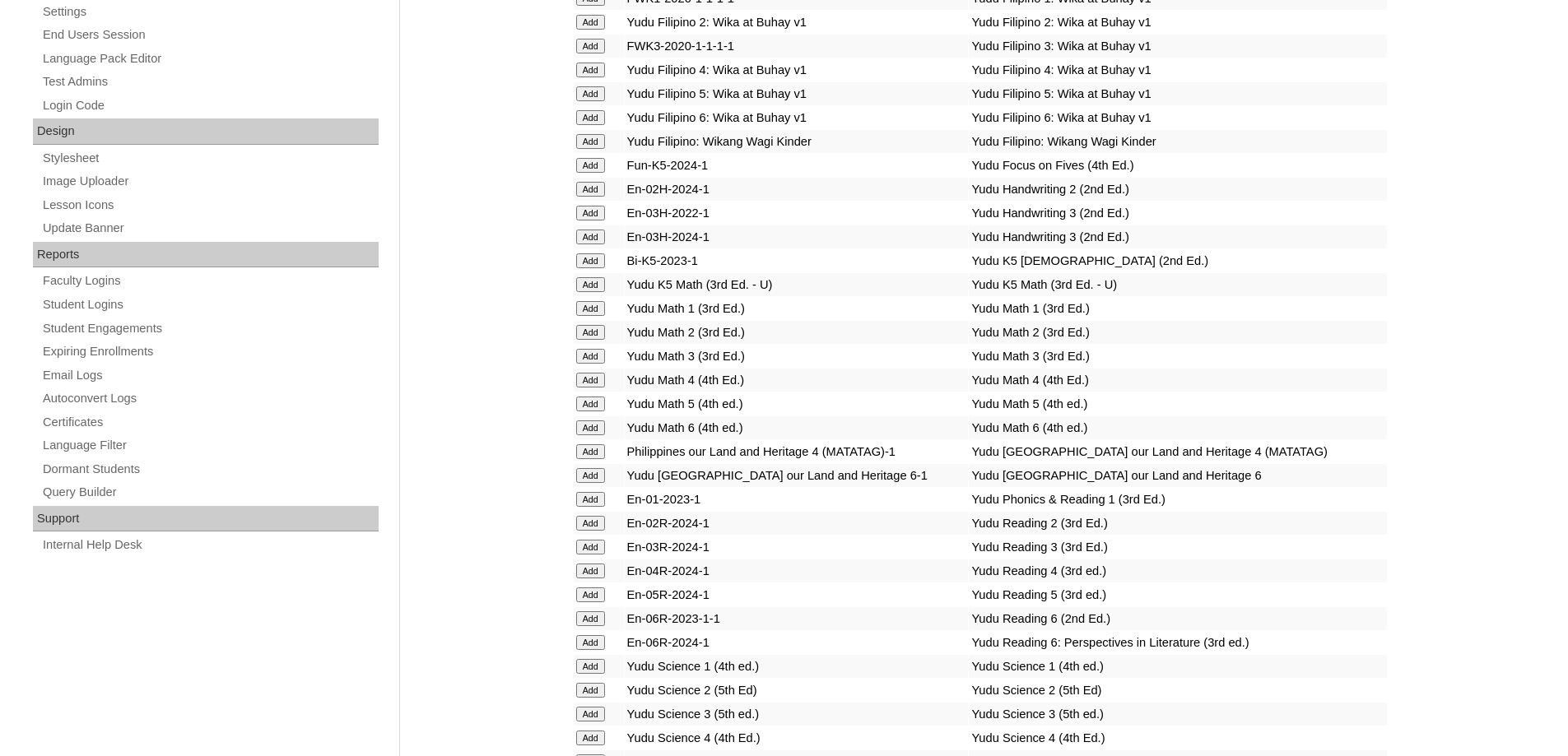
drag, startPoint x: 603, startPoint y: 104, endPoint x: 593, endPoint y: 105, distance: 10.0
click at [602, 77] on input "Add" at bounding box center [590, 70] width 29 height 15
click at [593, 77] on input "Add" at bounding box center [590, 70] width 29 height 15
click at [590, 388] on input "Add" at bounding box center [590, 380] width 29 height 15
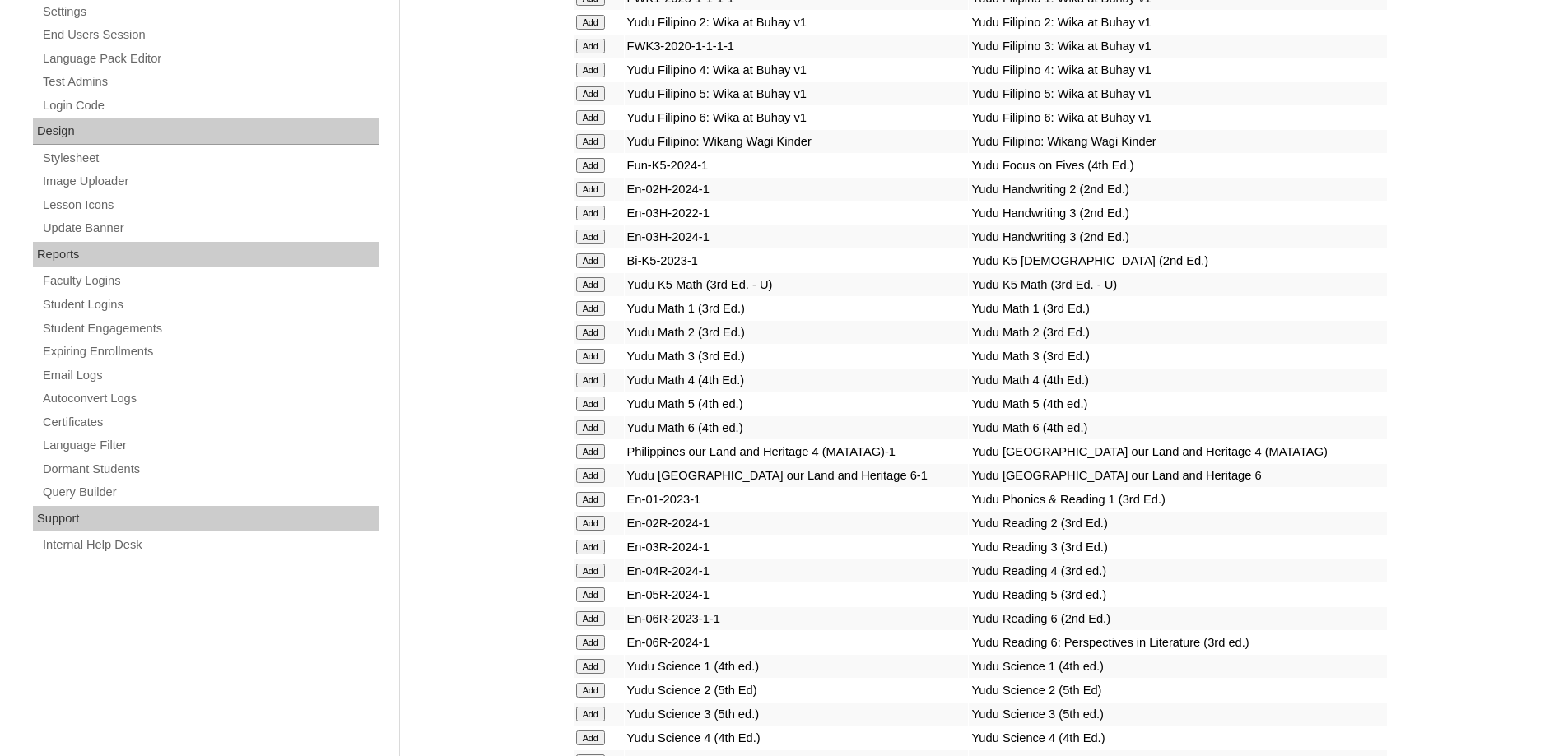
click at [590, 388] on input "Add" at bounding box center [590, 380] width 29 height 15
click at [595, 578] on input "Add" at bounding box center [590, 571] width 29 height 15
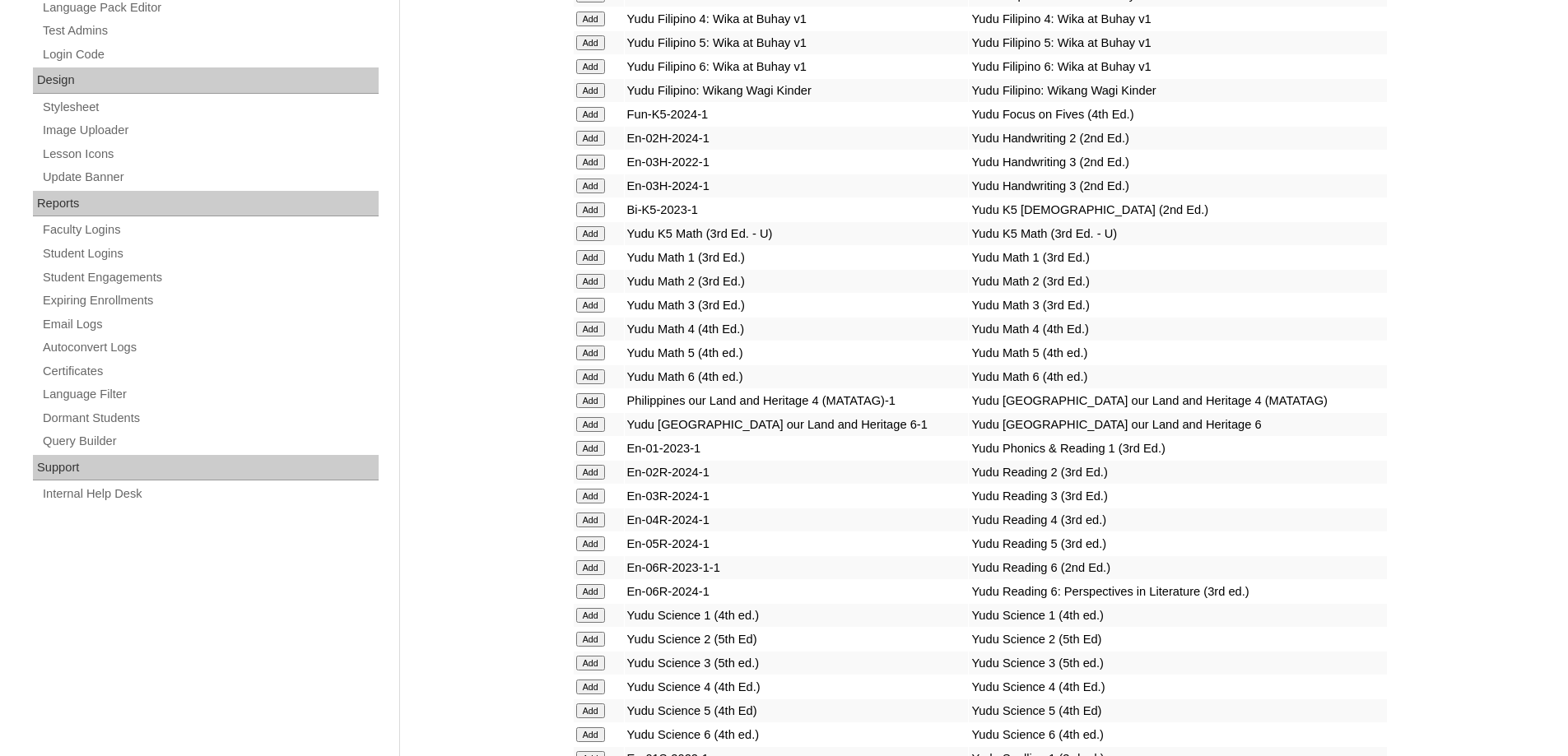
scroll to position [1069, 0]
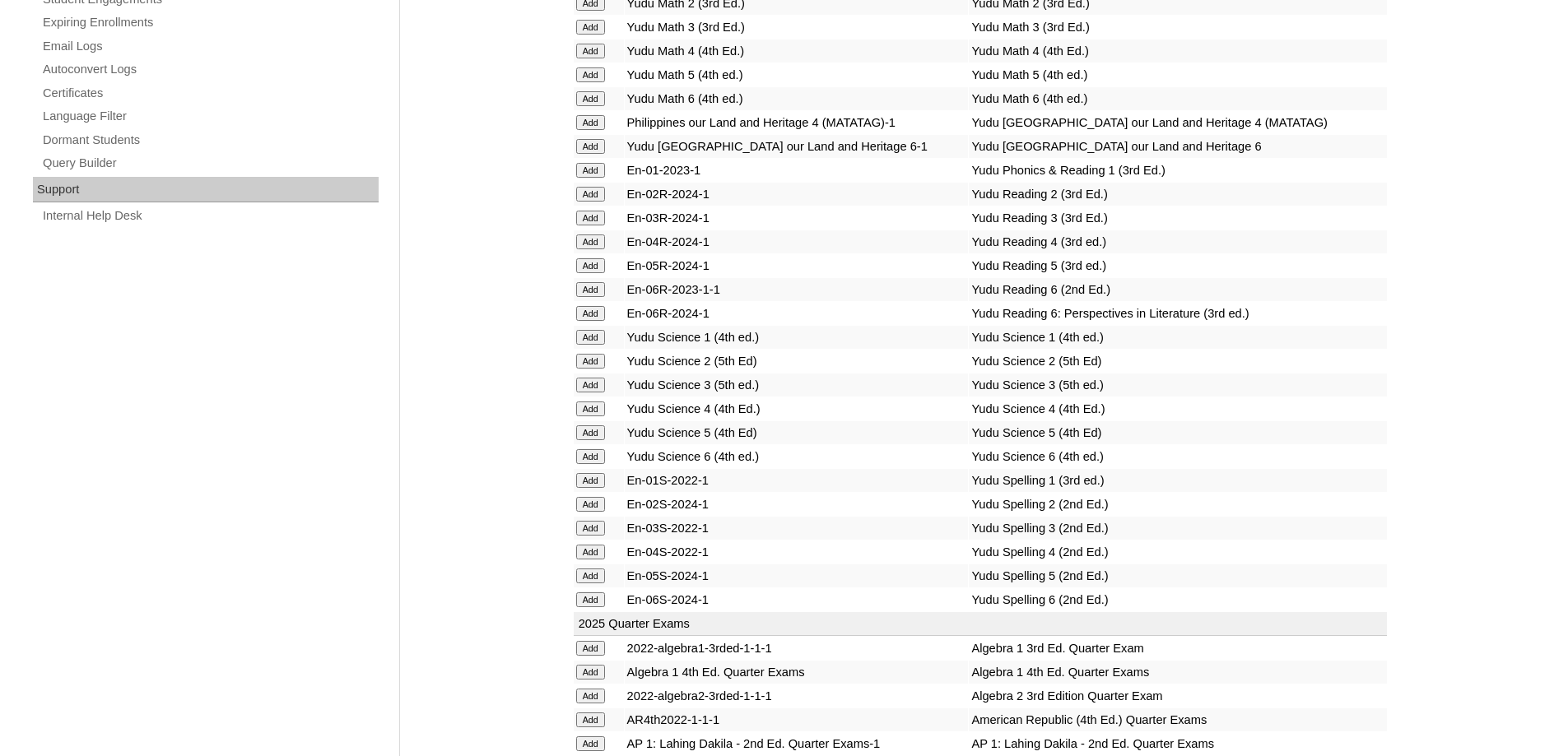
click at [594, 417] on input "Add" at bounding box center [590, 409] width 29 height 15
click at [598, 560] on input "Add" at bounding box center [590, 552] width 29 height 15
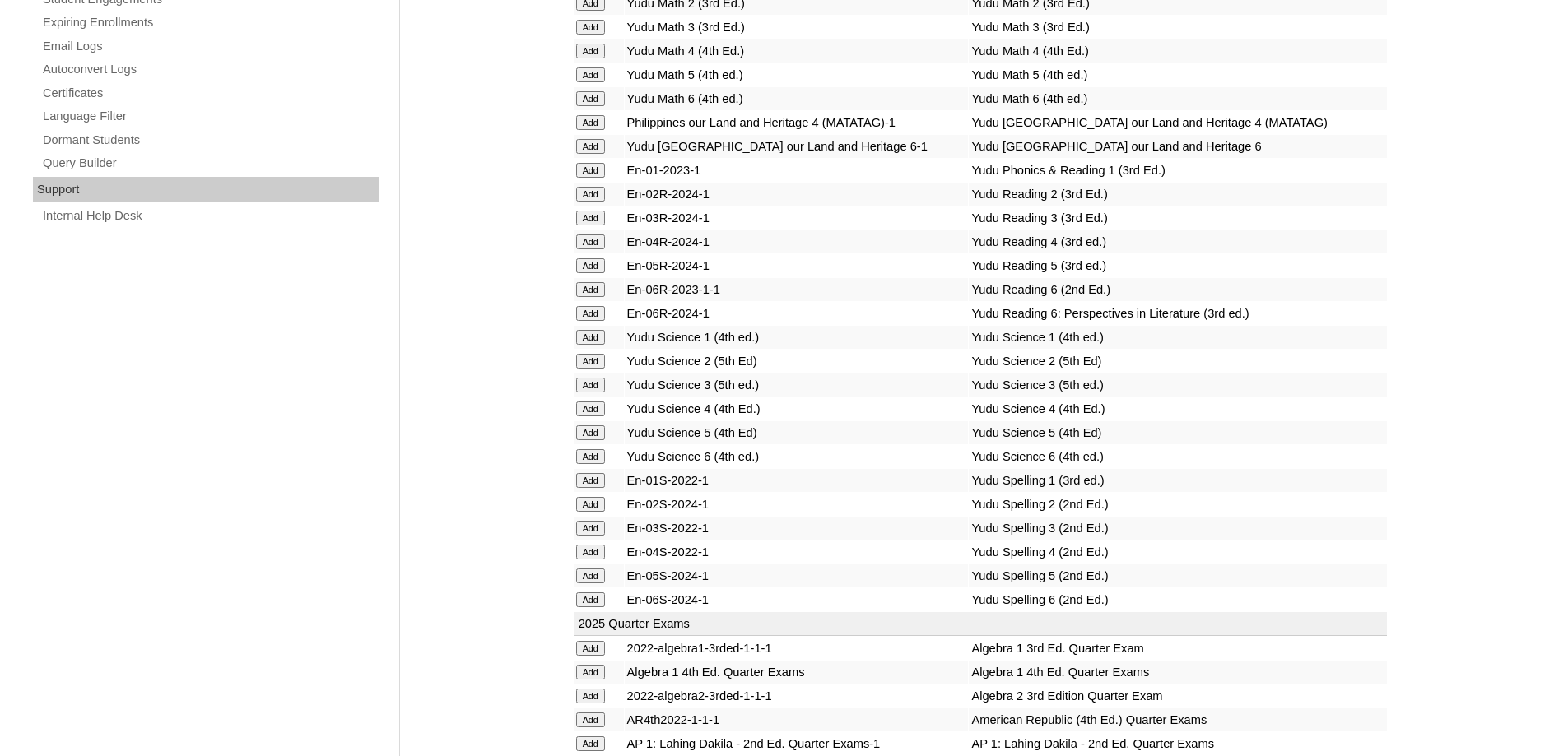
click at [598, 560] on input "Add" at bounding box center [590, 552] width 29 height 15
click at [597, 130] on input "Add" at bounding box center [590, 123] width 29 height 15
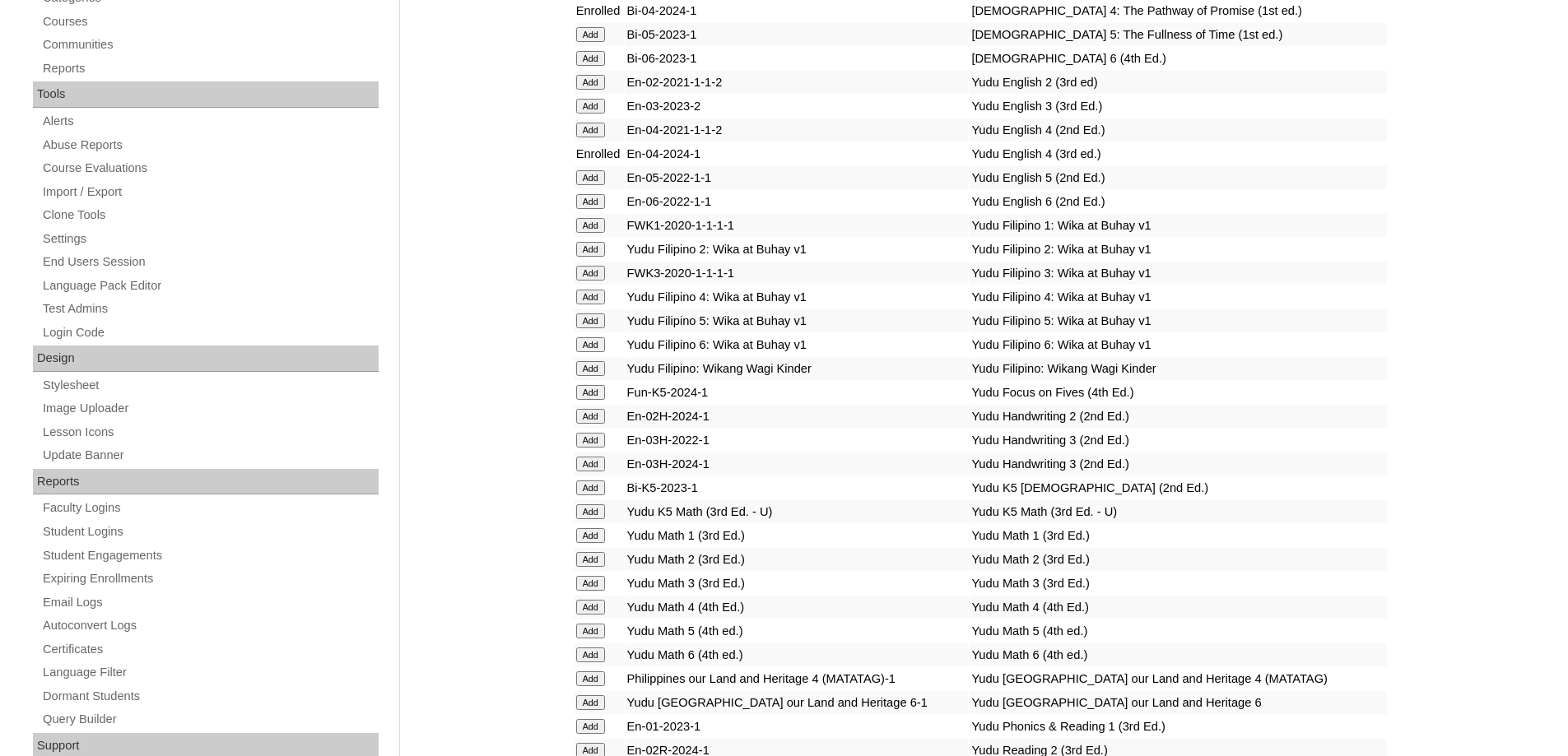
scroll to position [329, 0]
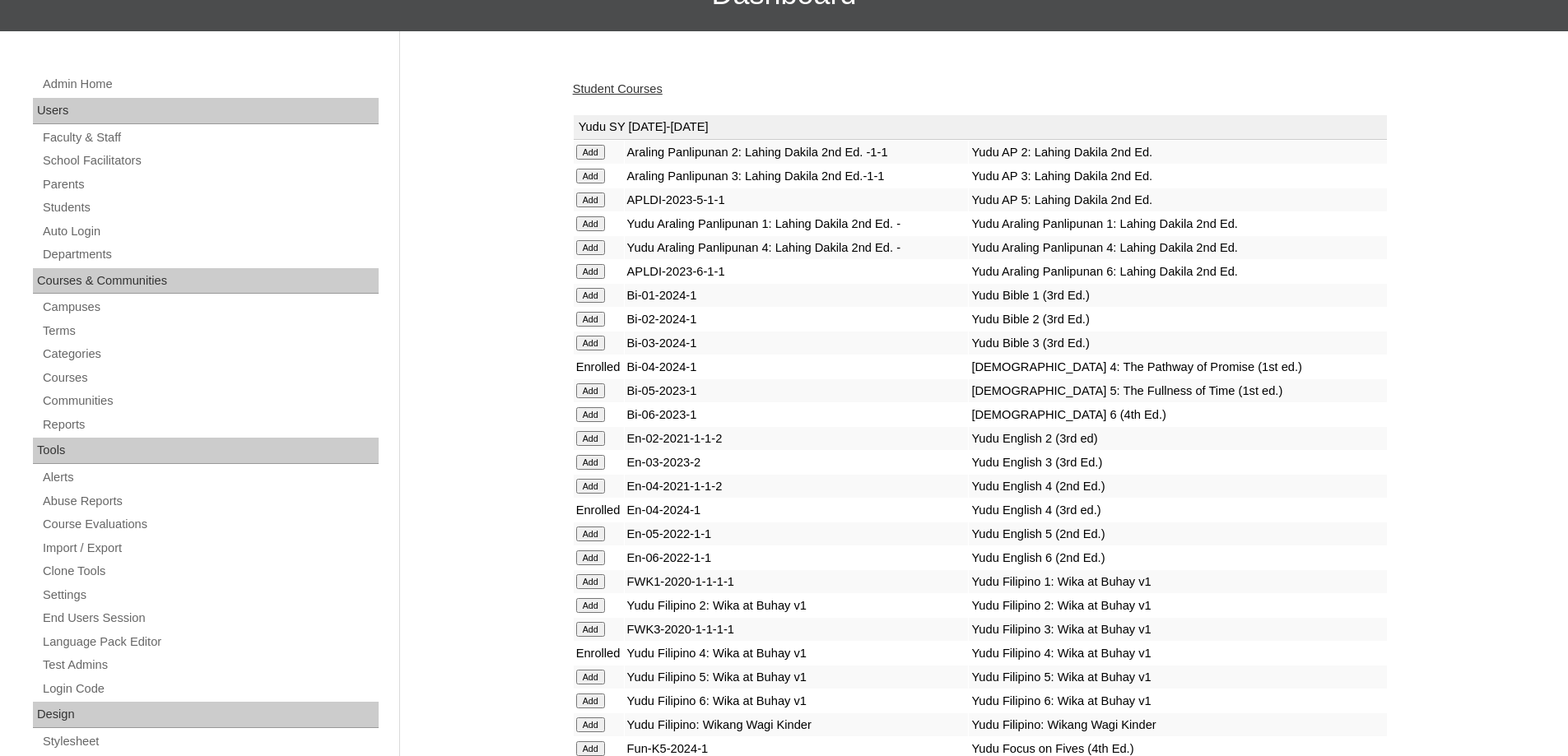
scroll to position [82, 0]
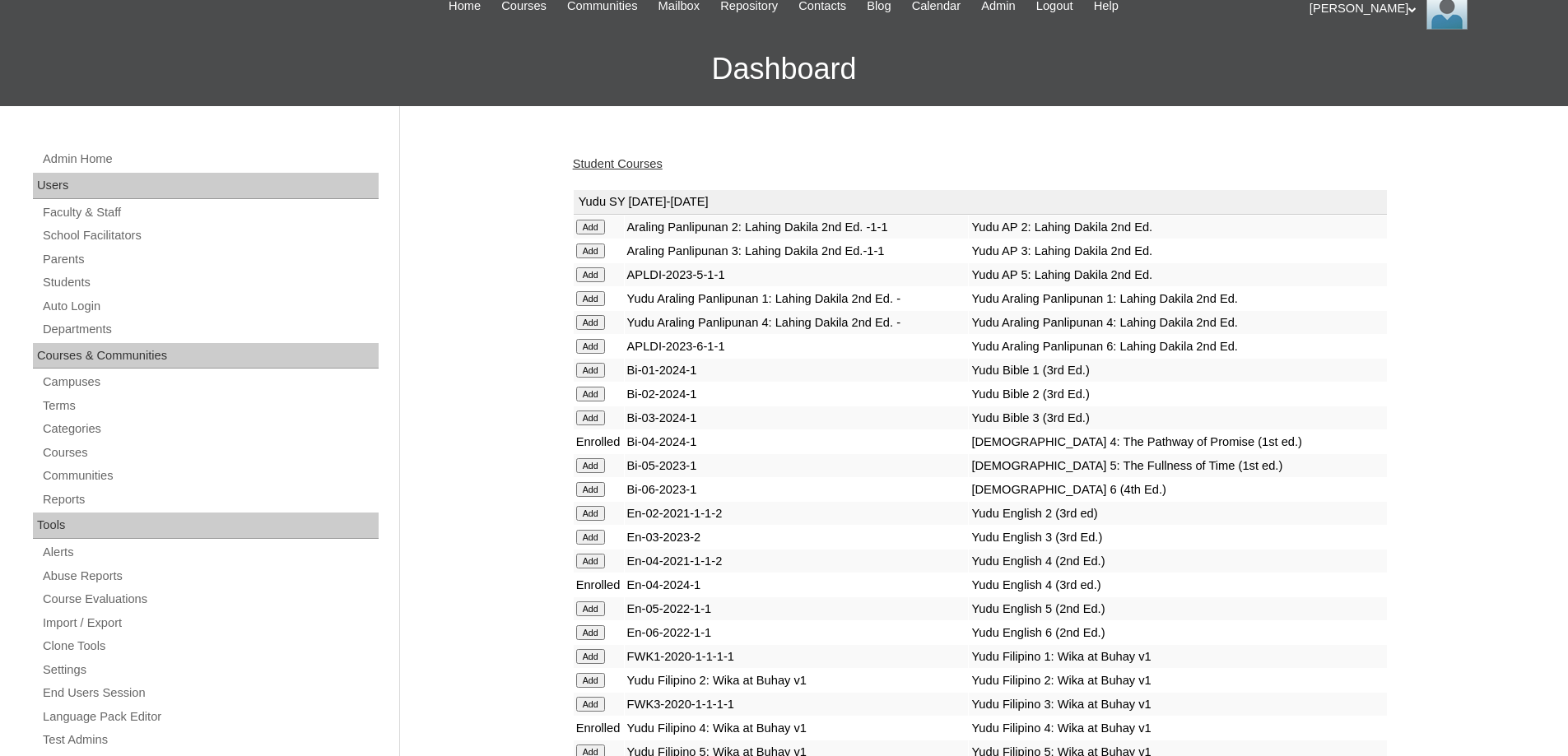
click at [628, 158] on link "Student Courses" at bounding box center [618, 164] width 89 height 13
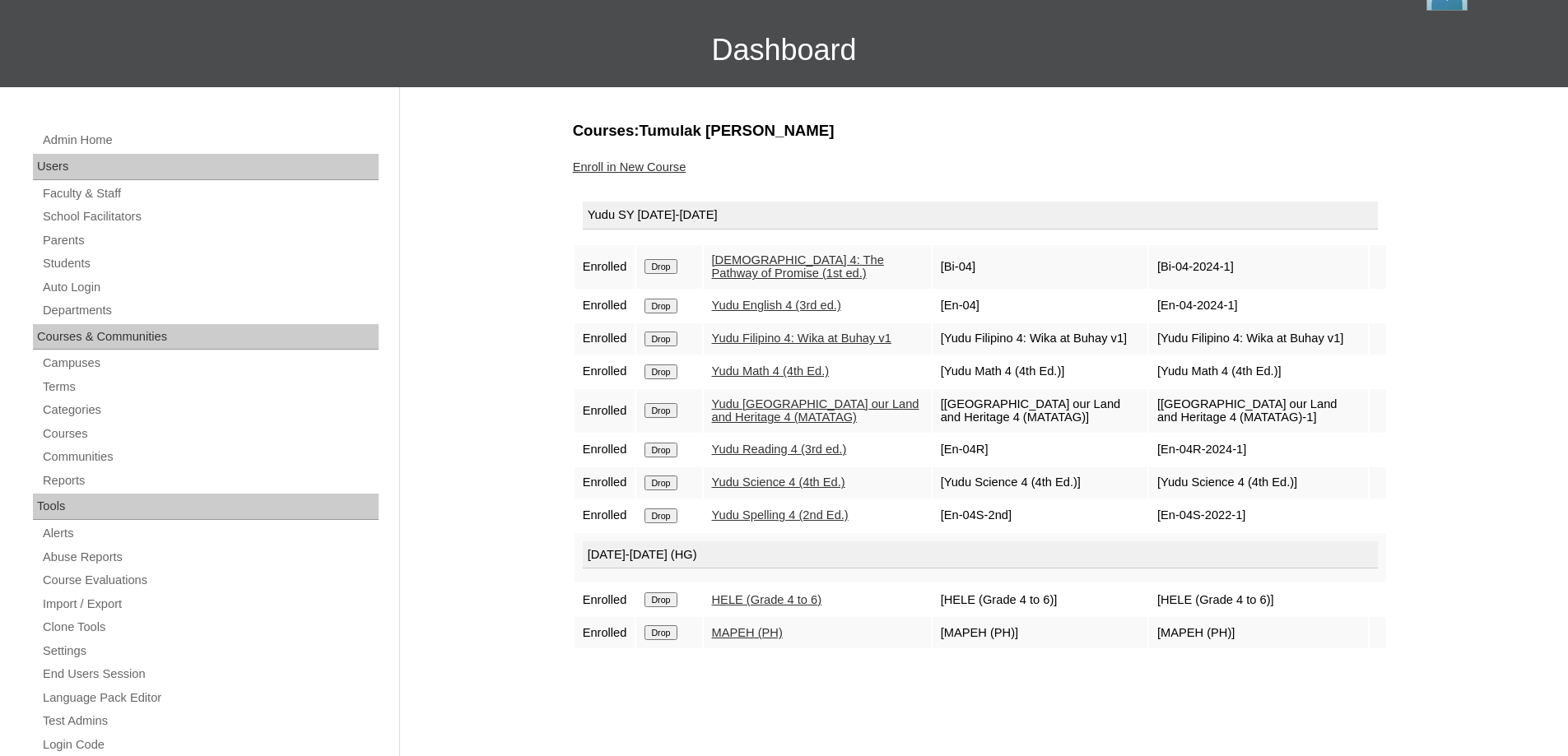
scroll to position [82, 0]
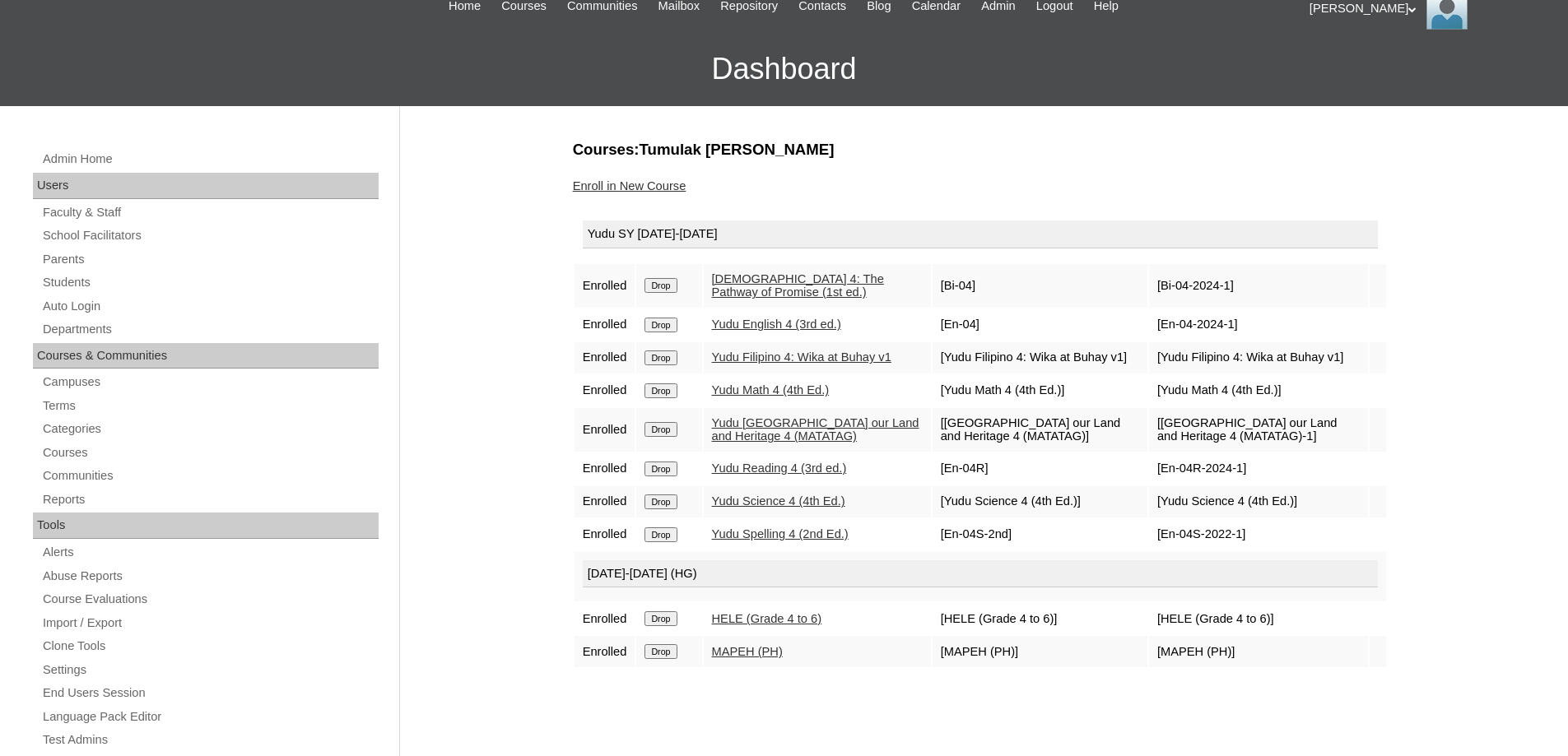
click at [670, 181] on link "Enroll in New Course" at bounding box center [630, 186] width 113 height 13
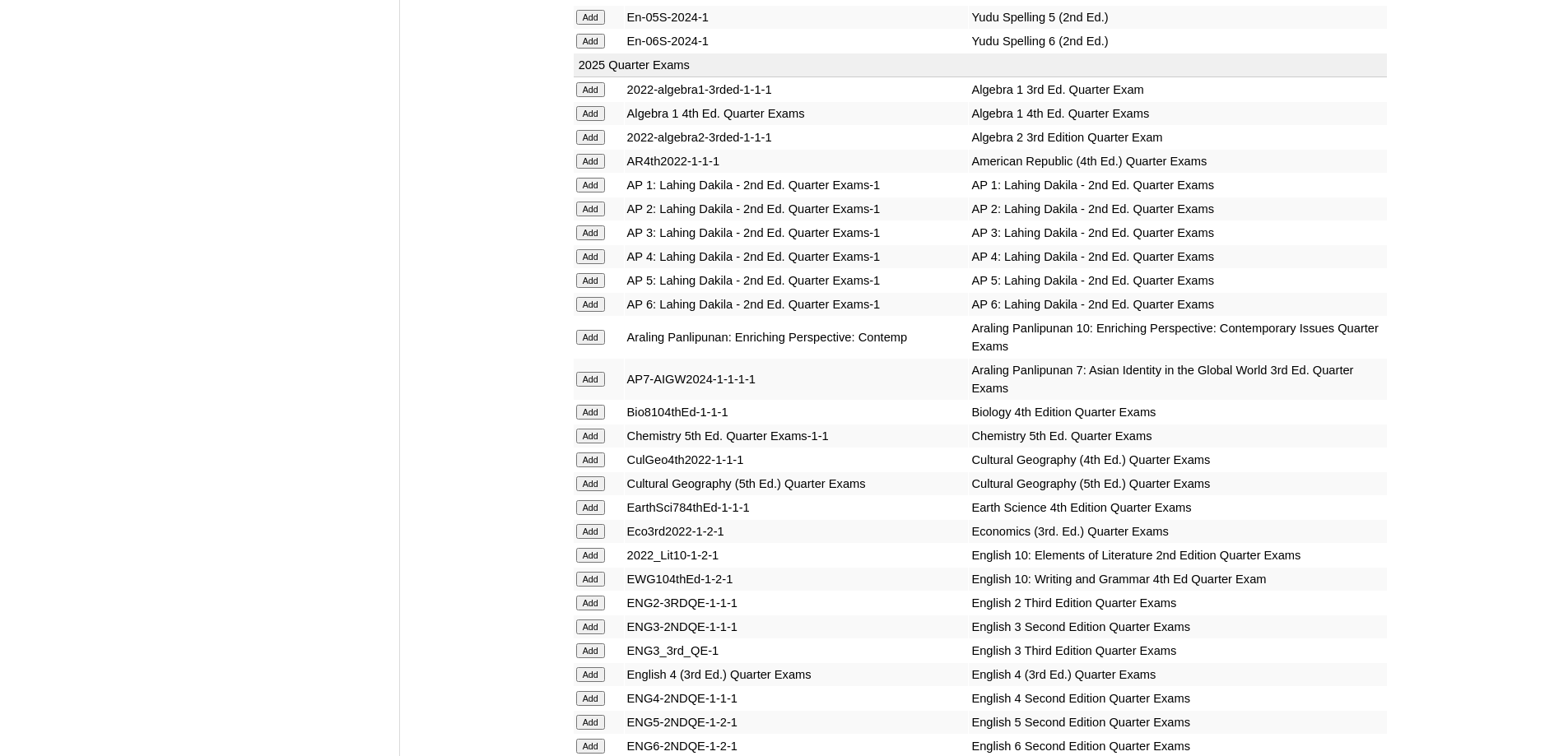
scroll to position [1892, 0]
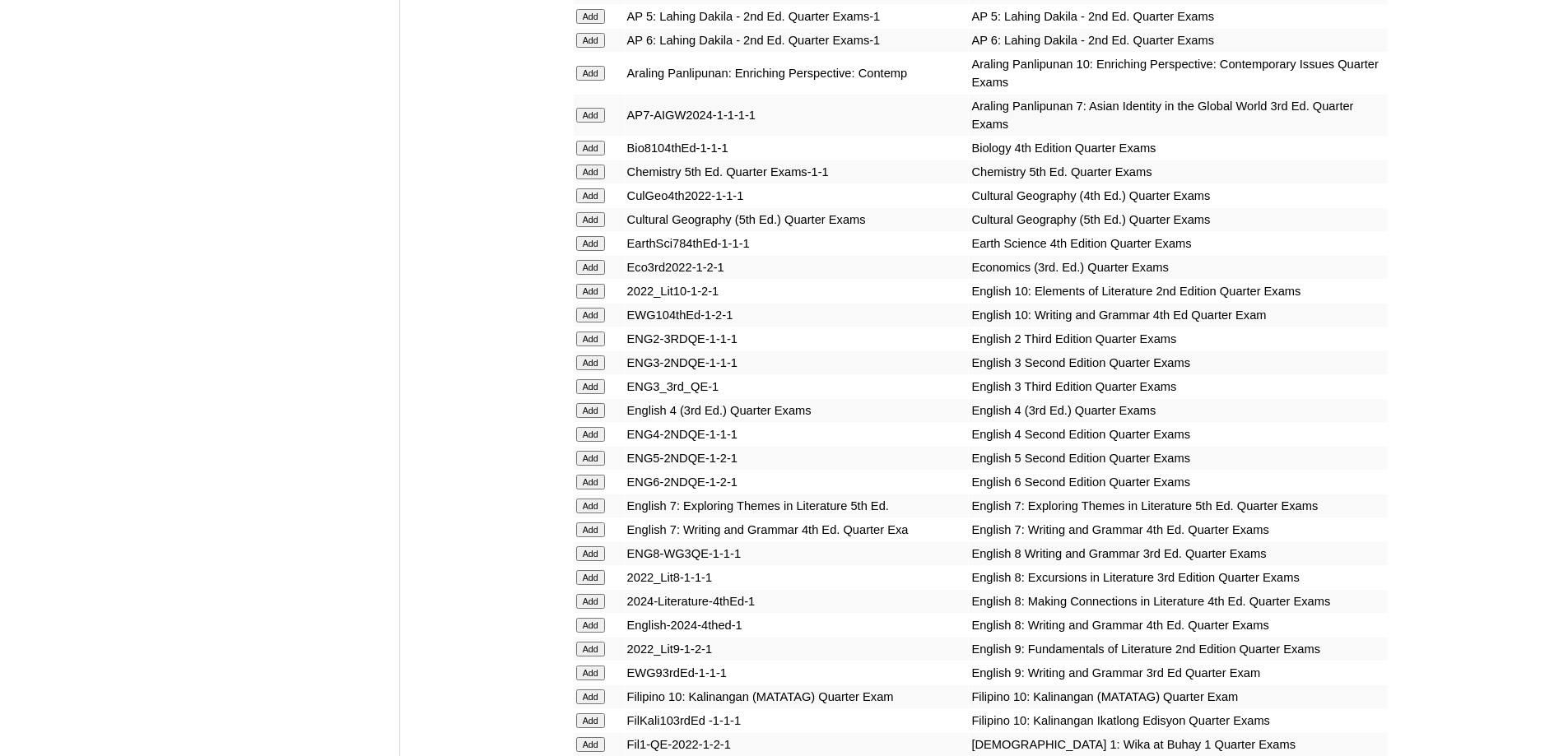
click at [585, 418] on input "Add" at bounding box center [590, 411] width 29 height 15
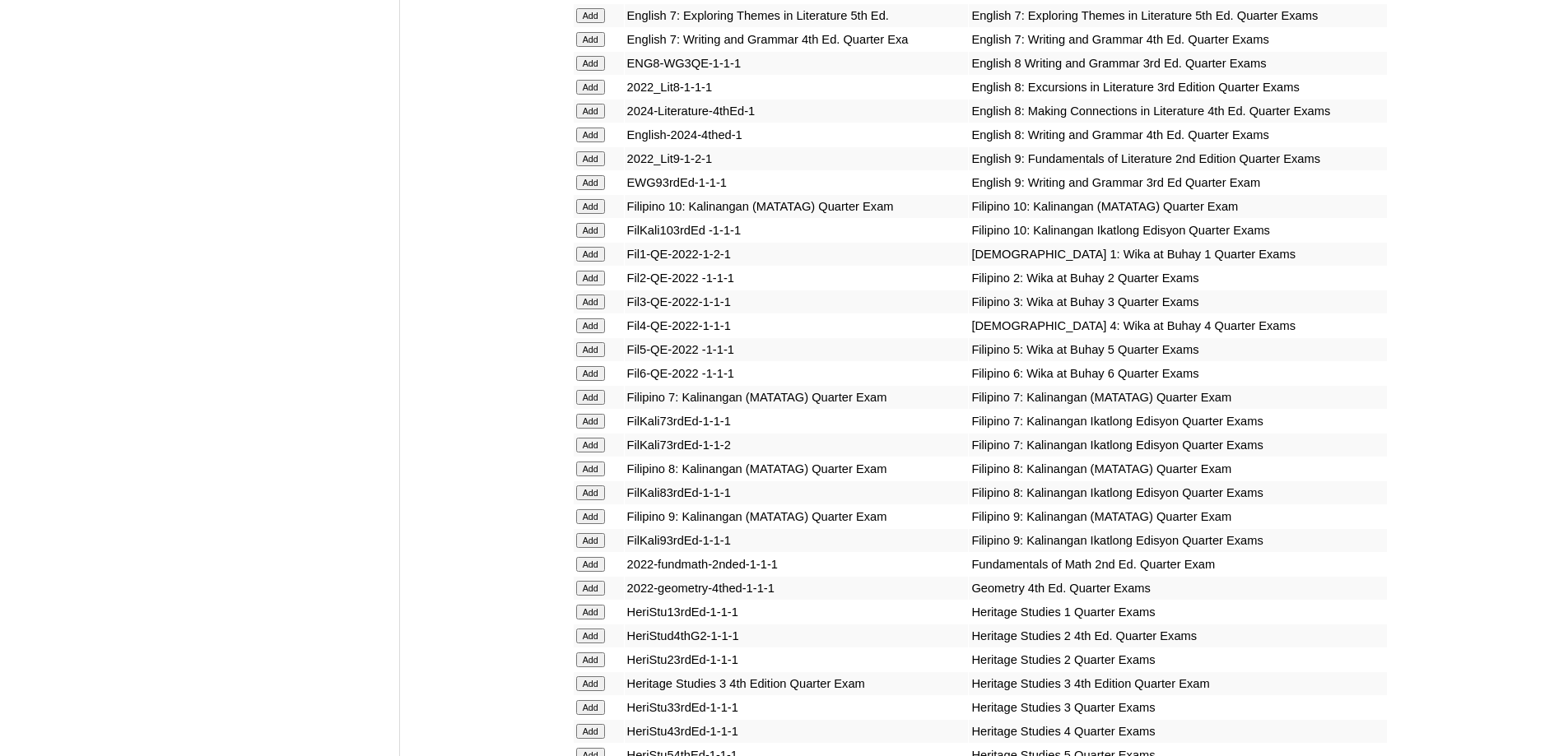
scroll to position [2386, 0]
click at [598, 330] on input "Add" at bounding box center [590, 323] width 29 height 15
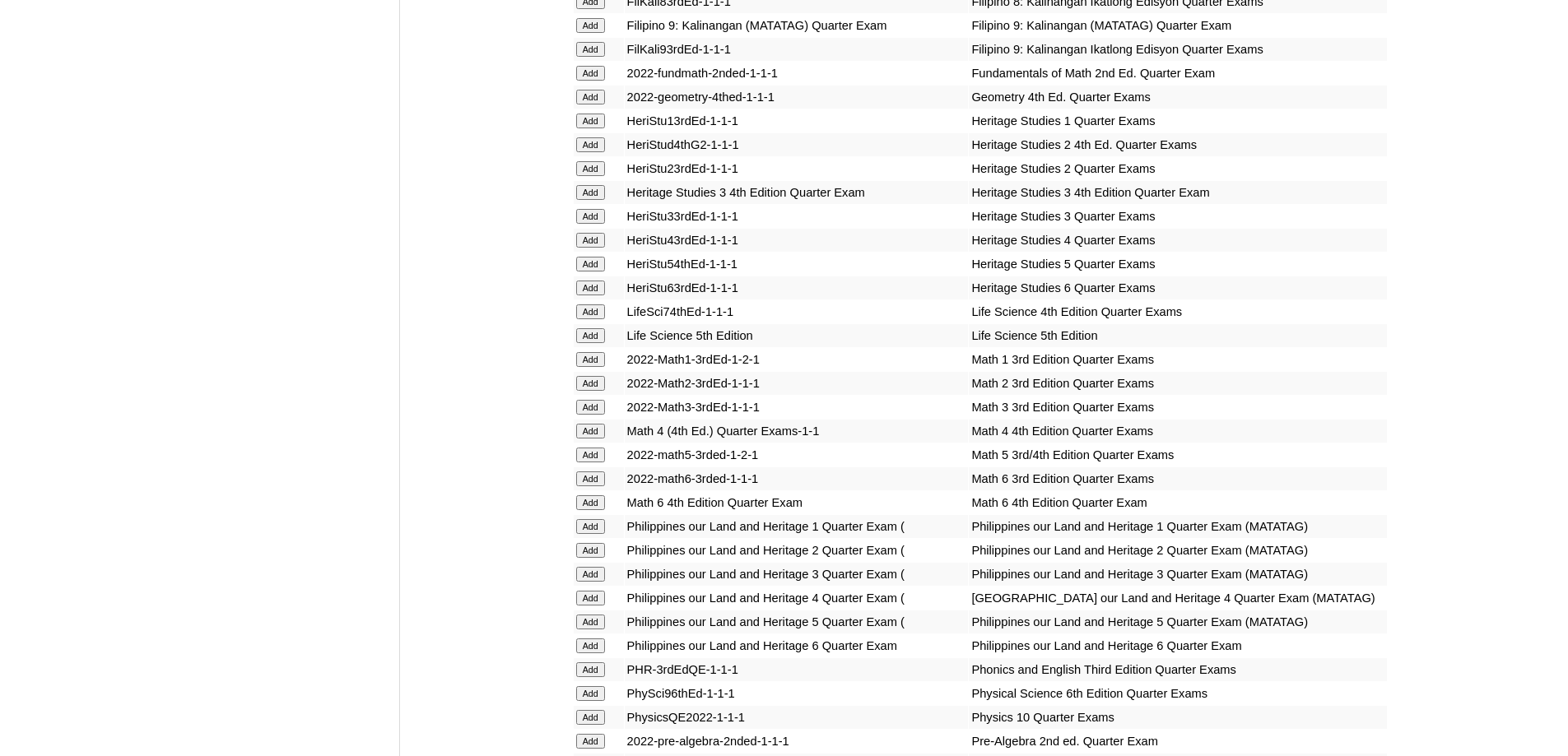
scroll to position [2880, 0]
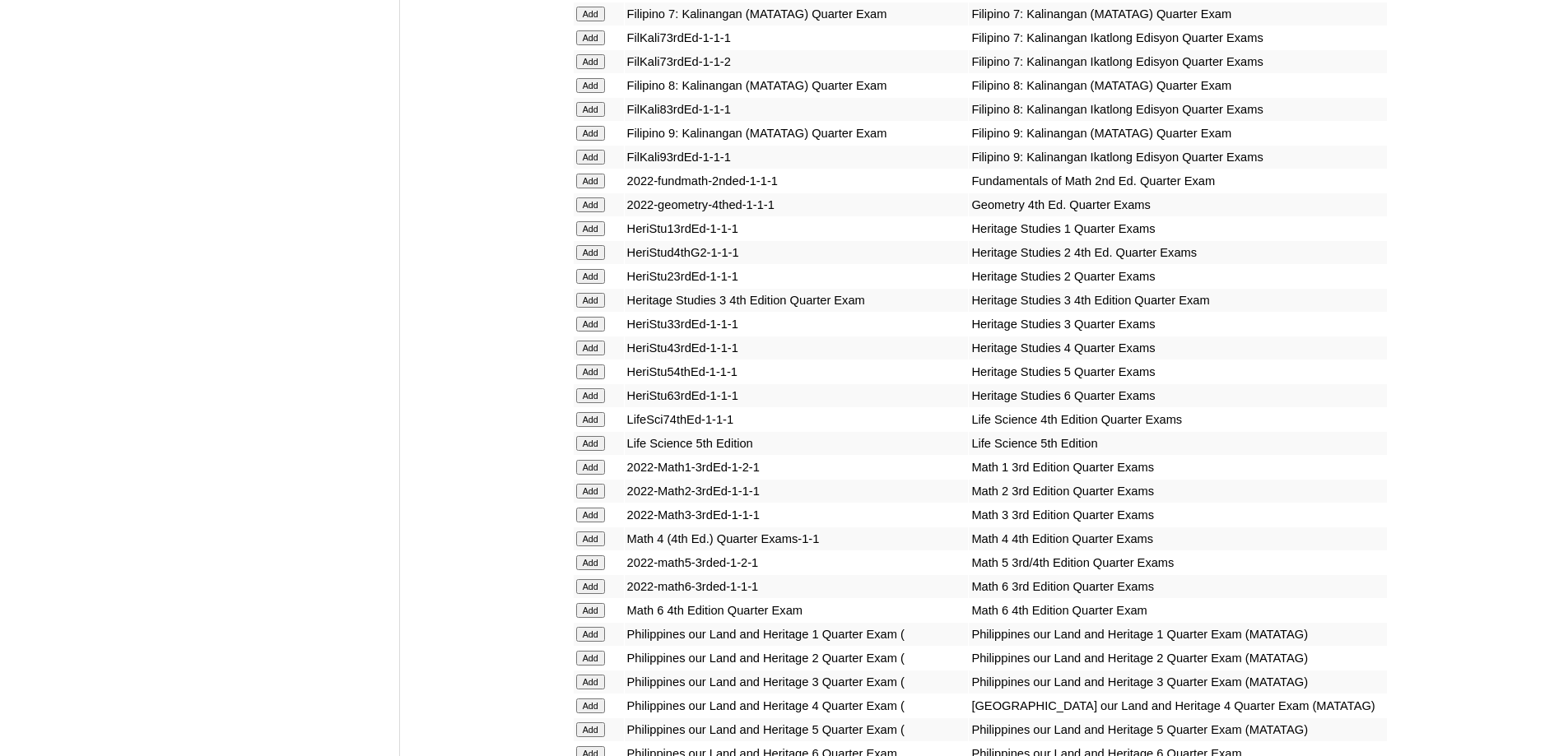
scroll to position [2784, 0]
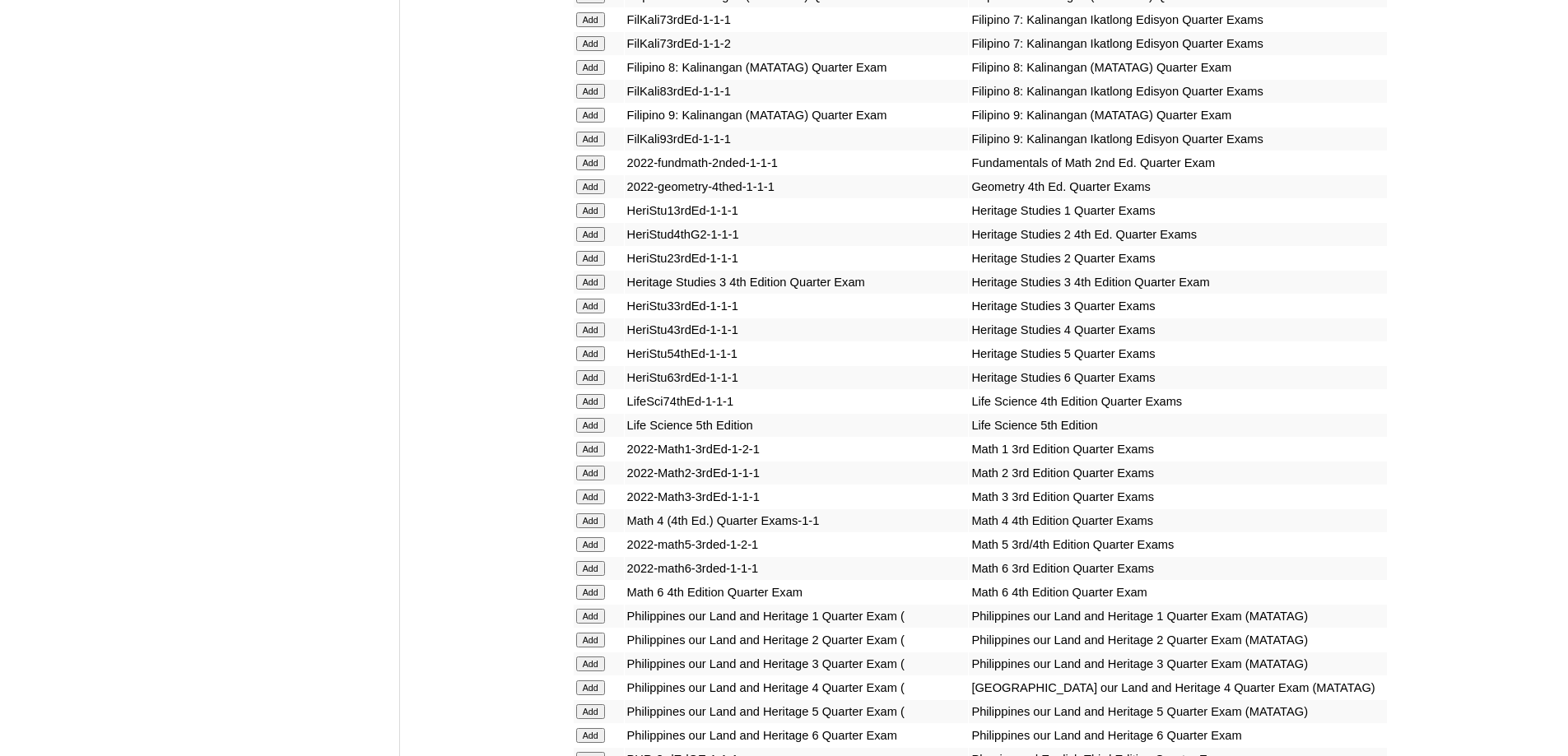
click at [600, 528] on input "Add" at bounding box center [590, 521] width 29 height 15
click at [593, 528] on input "Add" at bounding box center [590, 521] width 29 height 15
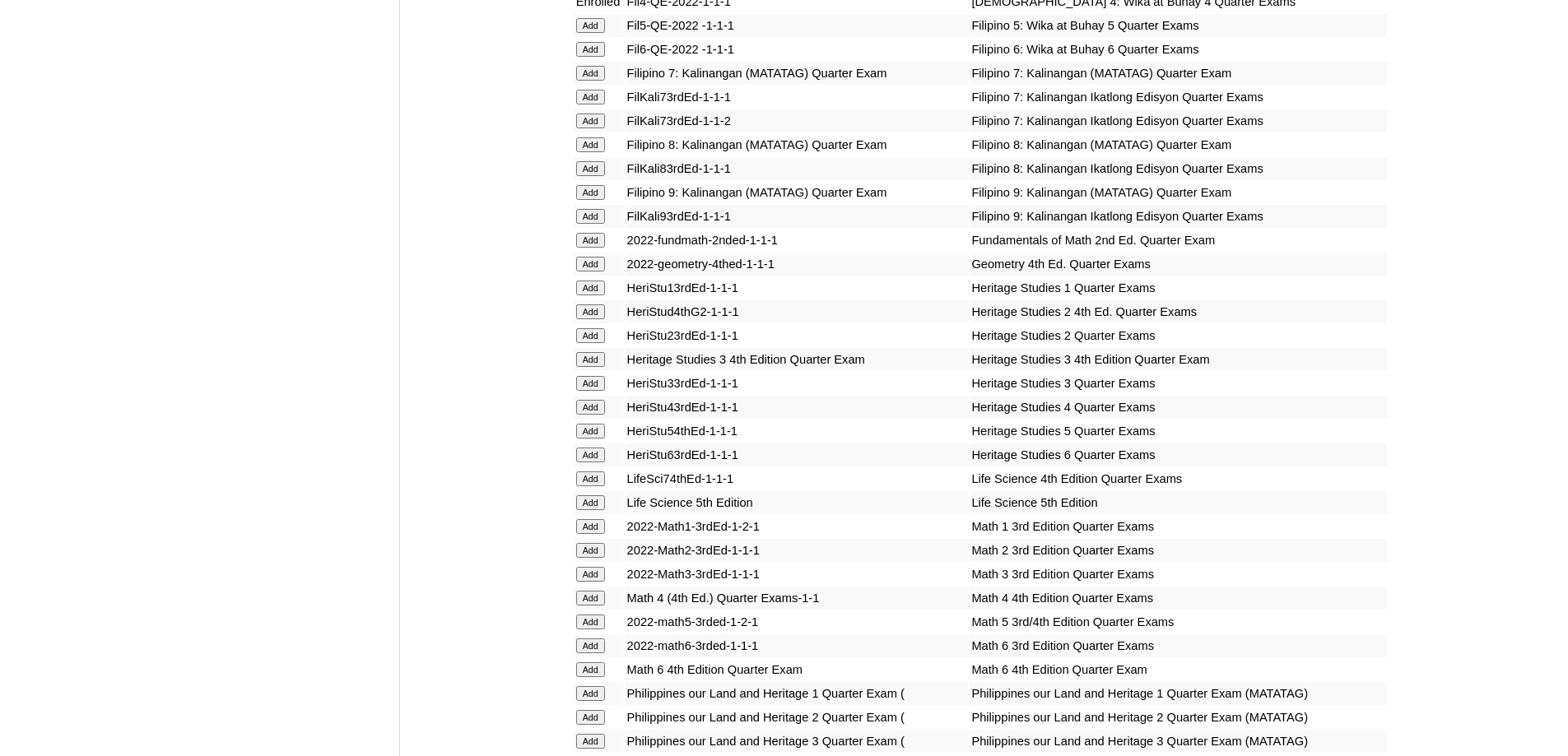
scroll to position [2702, 0]
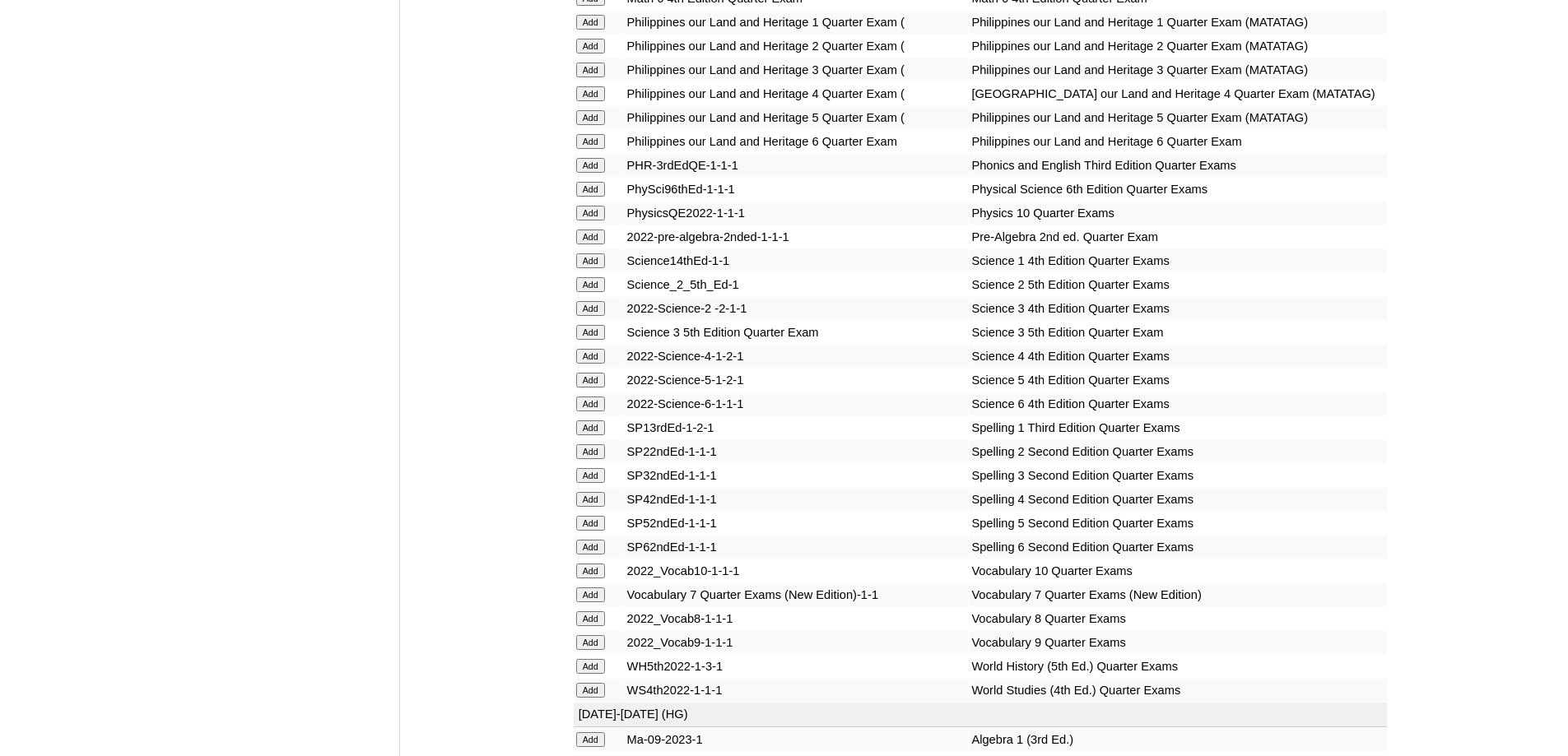
scroll to position [3406, 0]
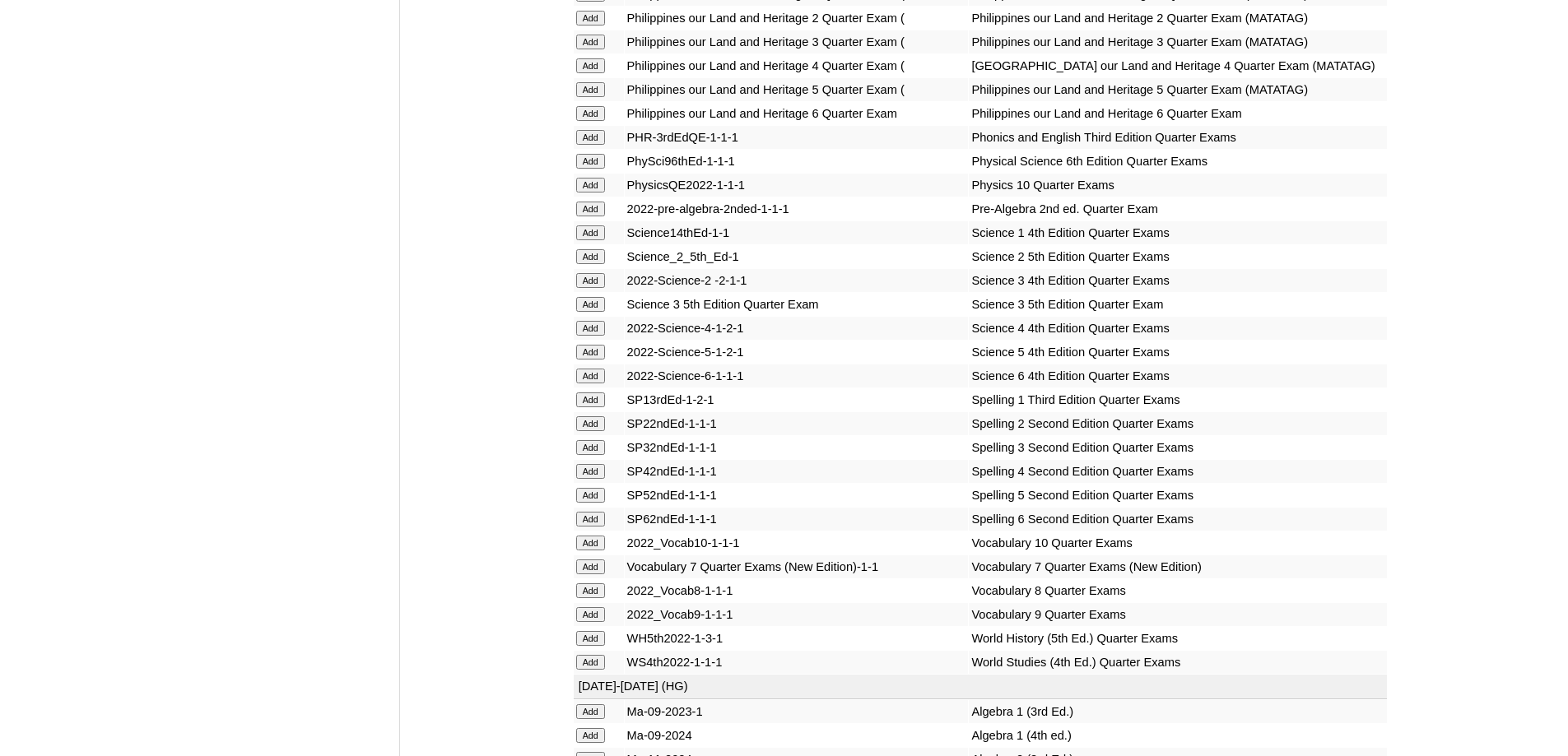
click at [595, 336] on input "Add" at bounding box center [590, 328] width 29 height 15
click at [591, 73] on input "Add" at bounding box center [590, 66] width 29 height 15
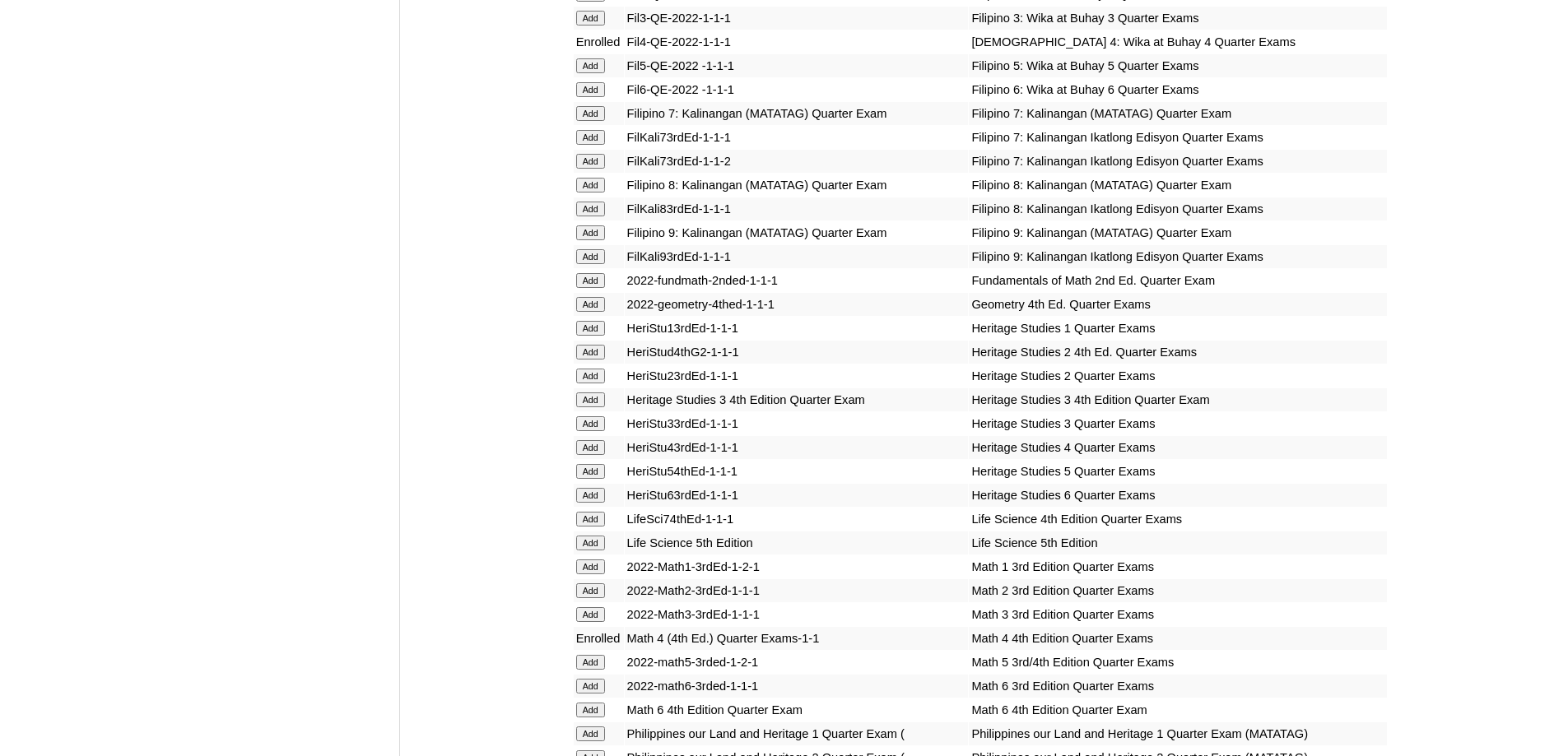
scroll to position [3709, 0]
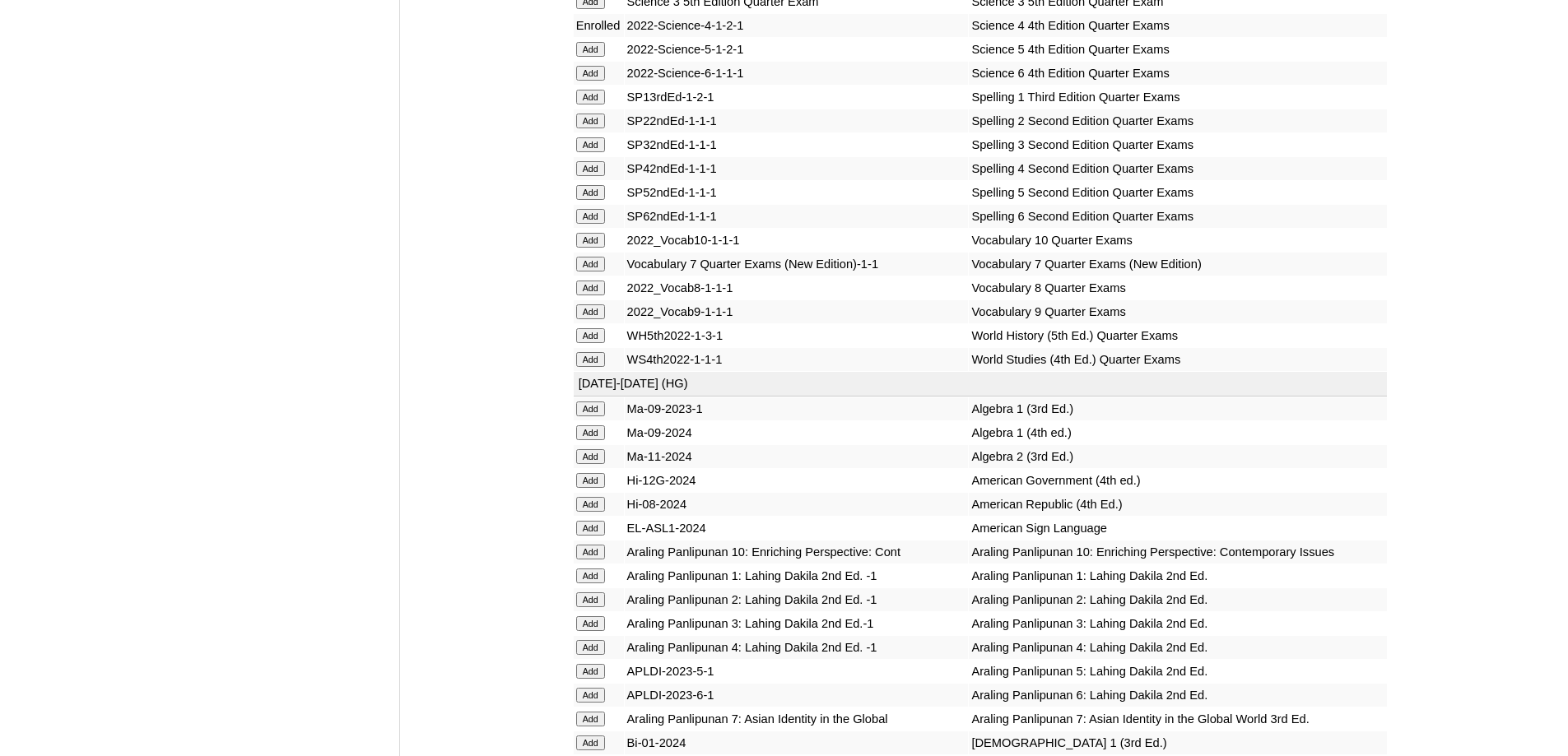
click at [589, 176] on input "Add" at bounding box center [590, 168] width 29 height 15
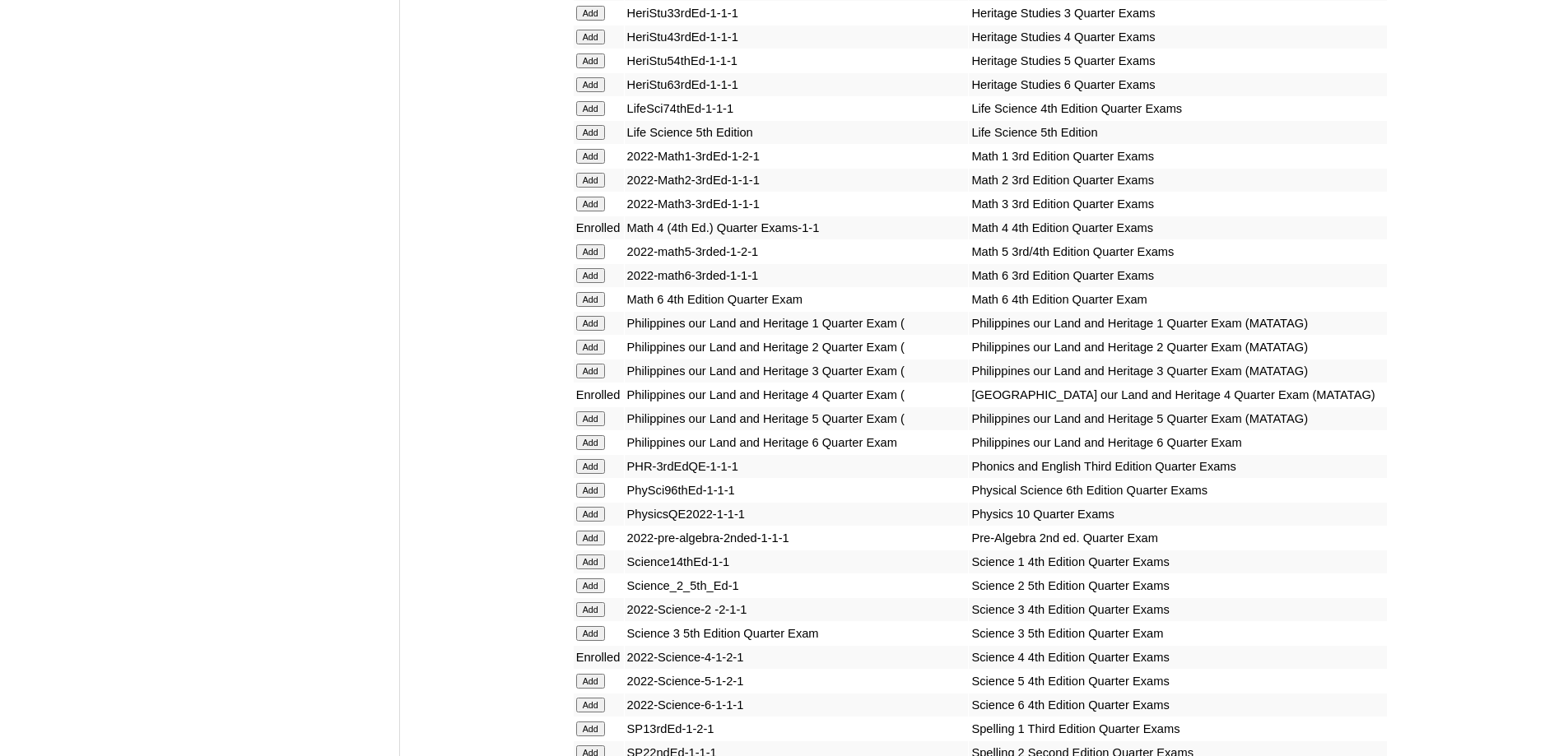
scroll to position [3051, 0]
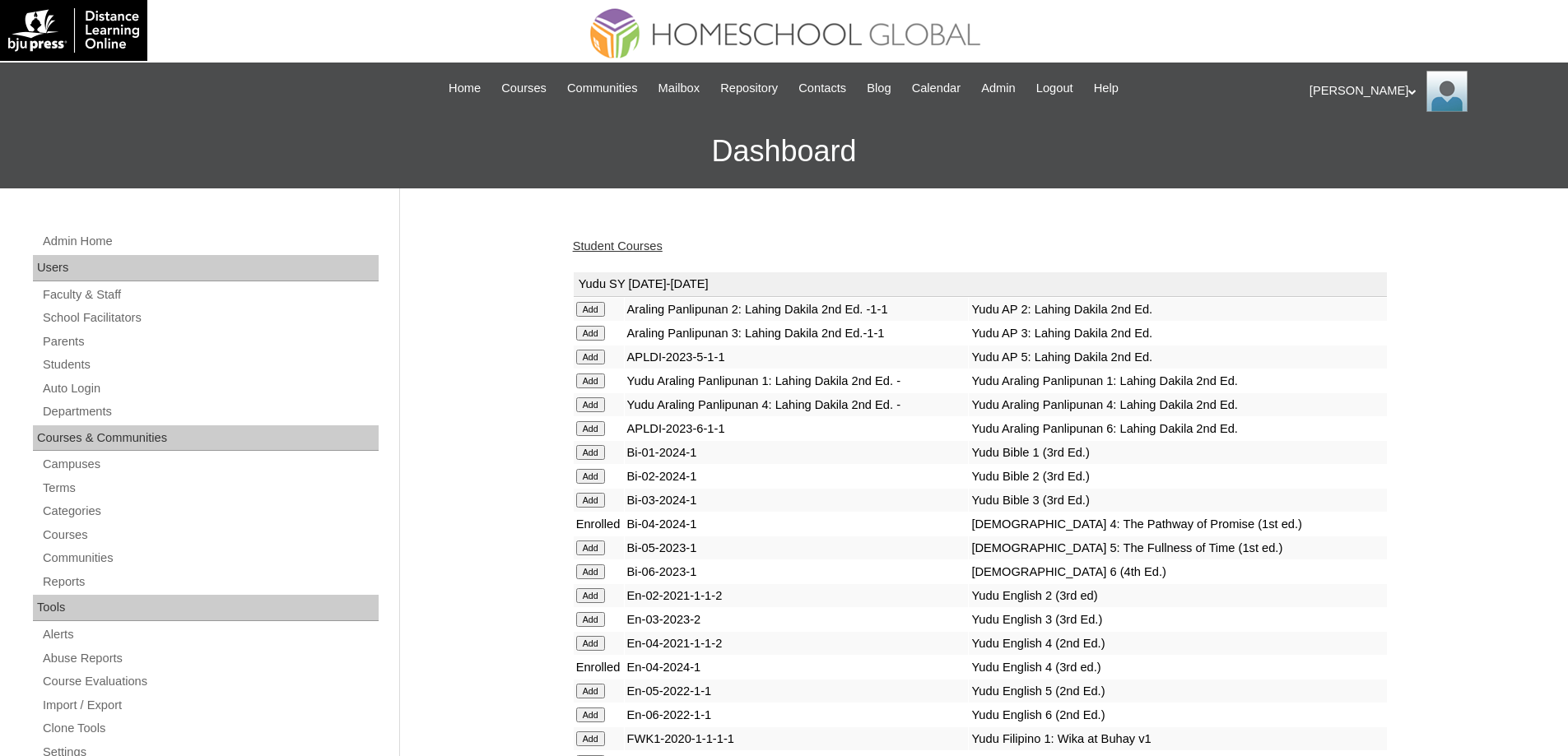
click at [633, 246] on link "Student Courses" at bounding box center [618, 245] width 89 height 13
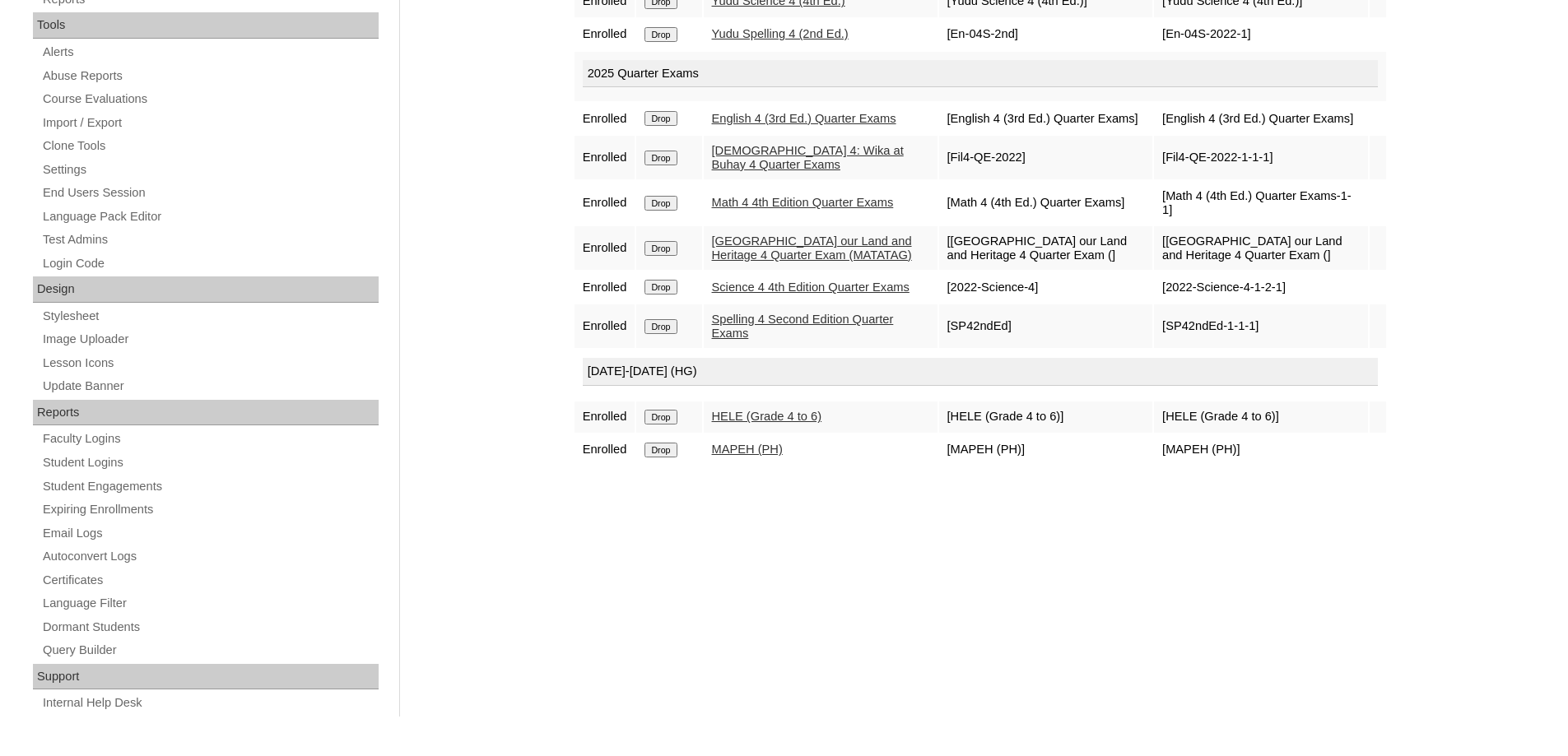
scroll to position [584, 0]
